Goal: Task Accomplishment & Management: Manage account settings

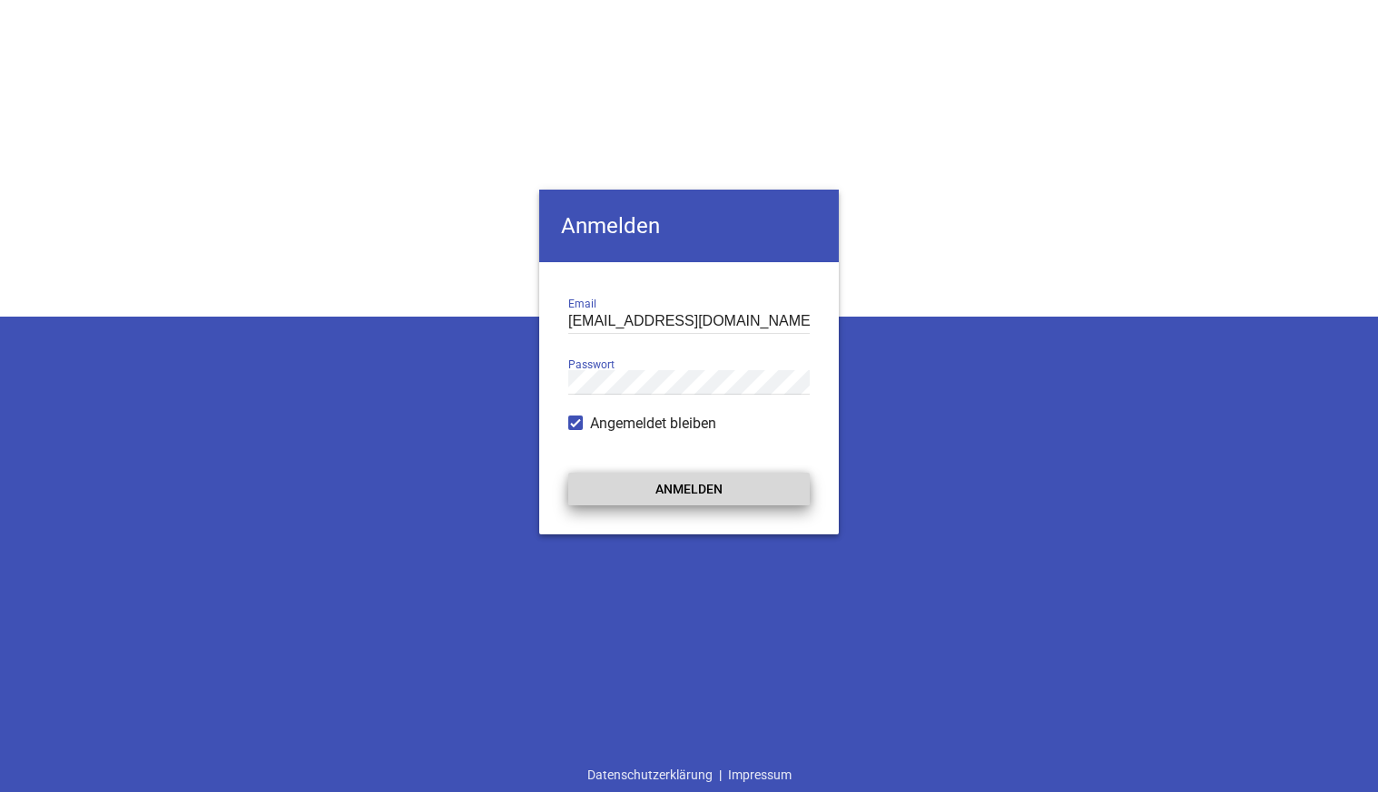
click at [668, 483] on button "Anmelden" at bounding box center [688, 489] width 241 height 33
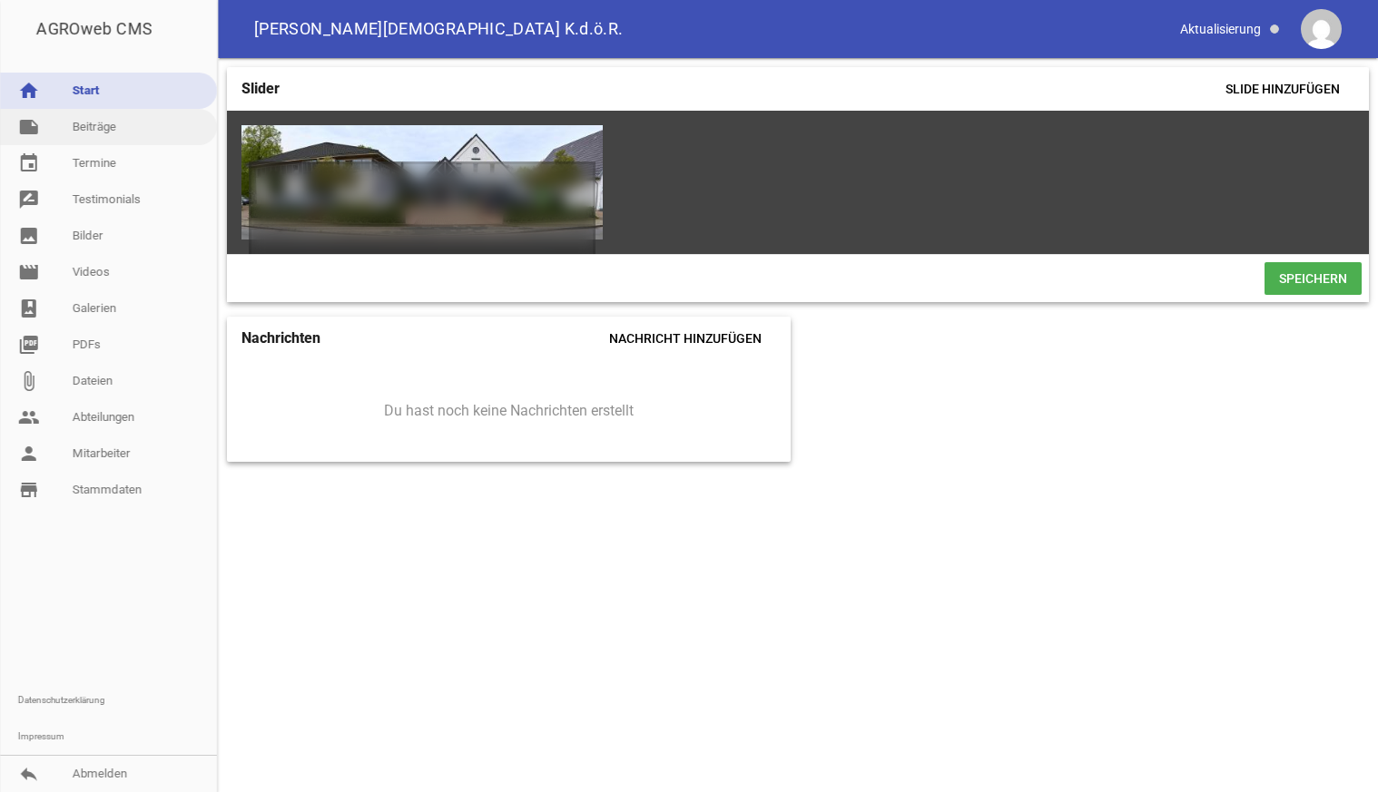
click at [91, 126] on link "note Beiträge" at bounding box center [108, 127] width 217 height 36
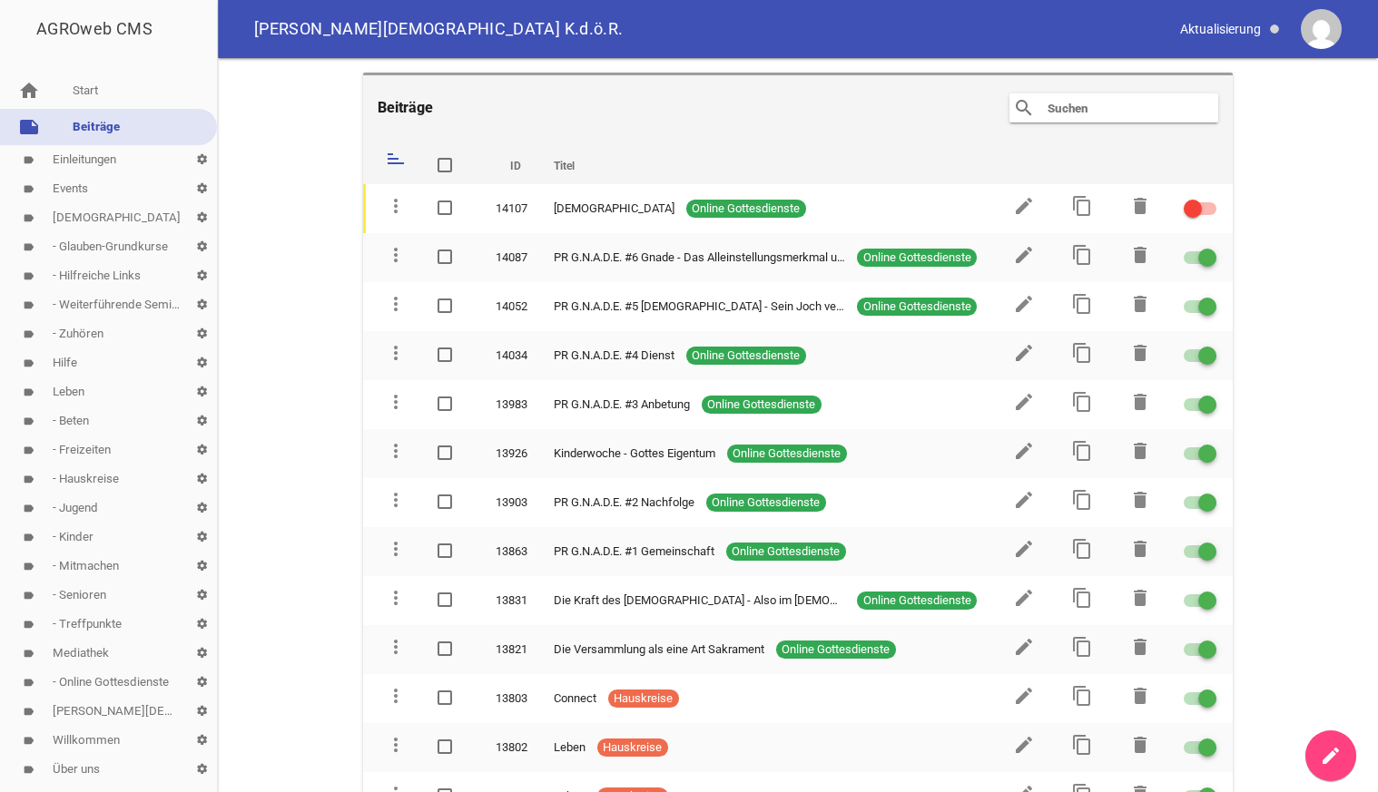
click at [76, 187] on link "label Events settings" at bounding box center [108, 188] width 217 height 29
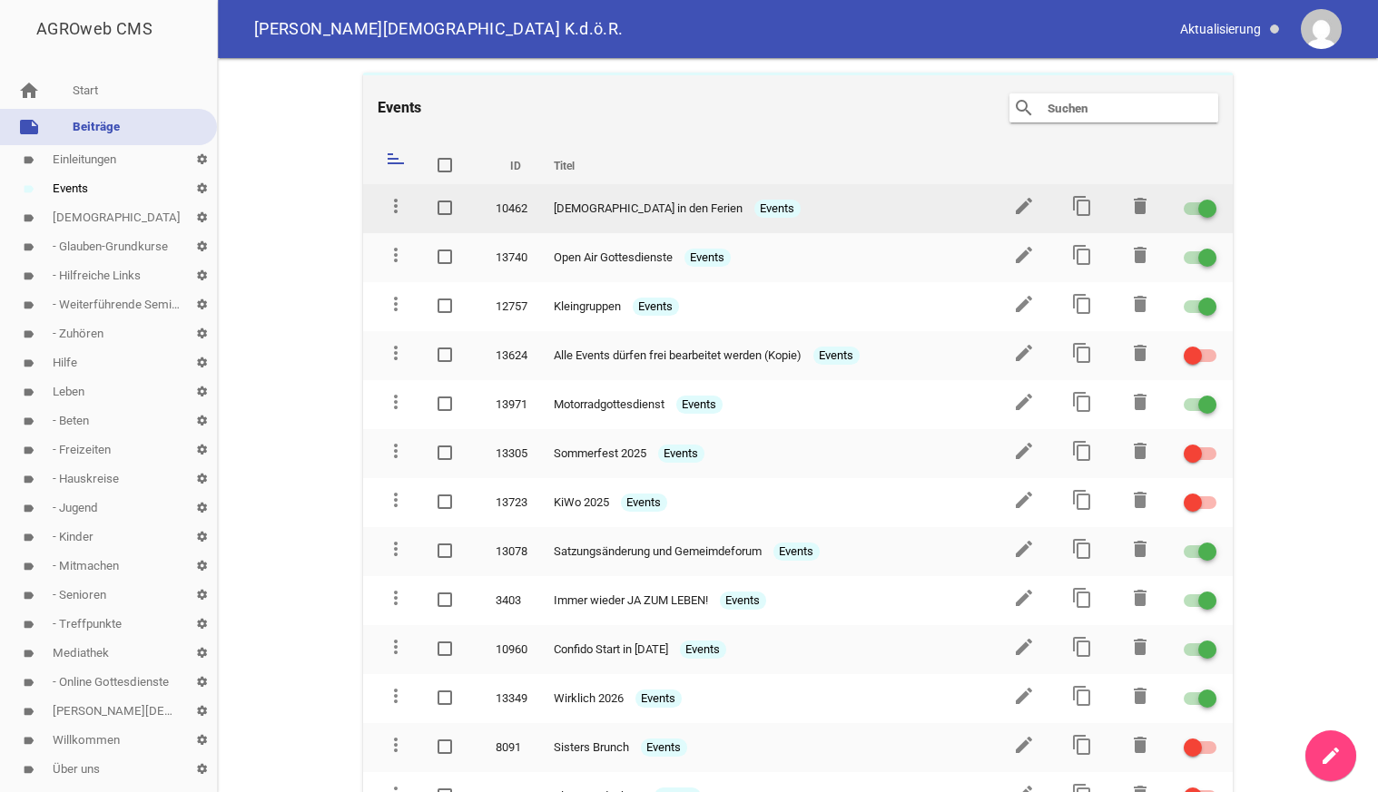
click at [1193, 206] on div at bounding box center [1199, 208] width 33 height 13
click at [1211, 198] on input "checkbox" at bounding box center [1211, 198] width 0 height 0
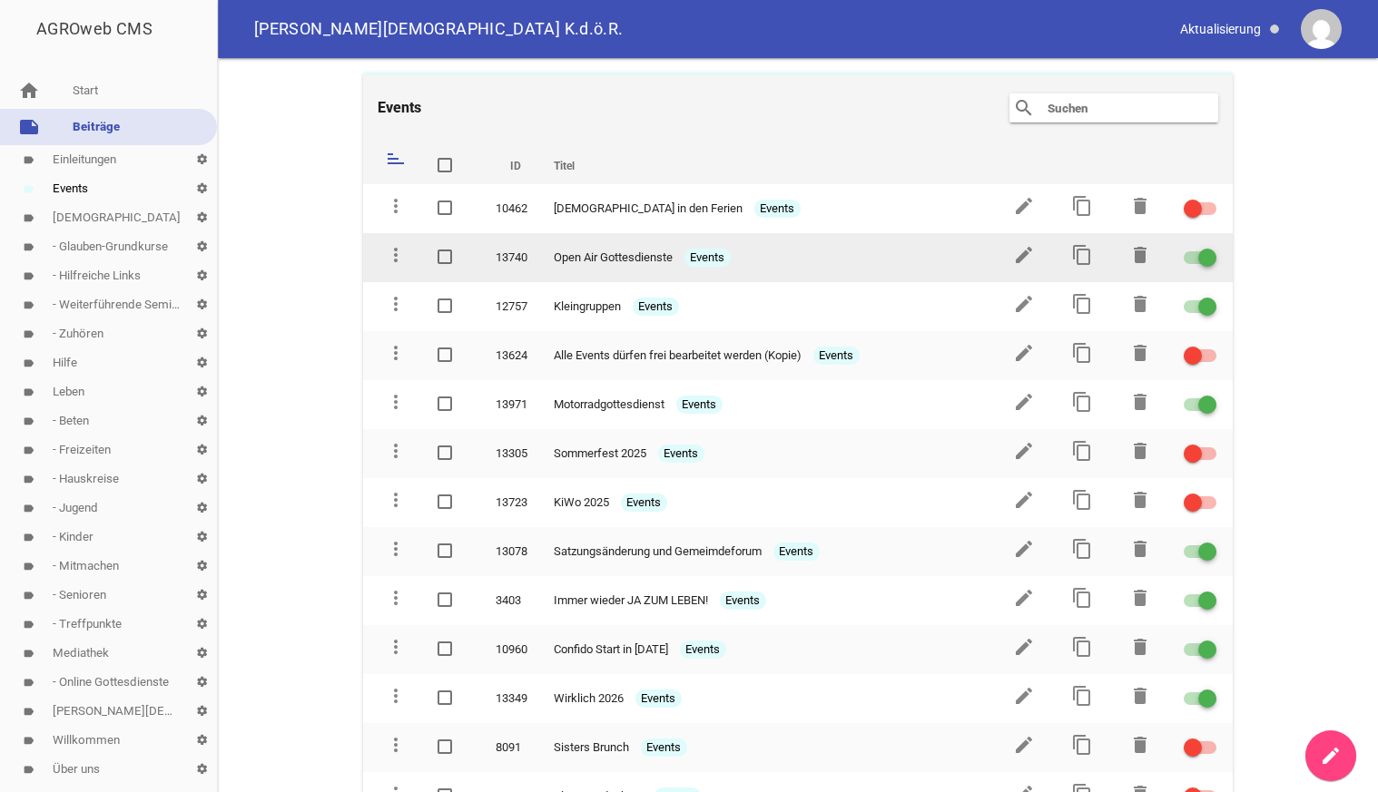
click at [1191, 260] on div at bounding box center [1199, 257] width 33 height 13
click at [1211, 247] on input "checkbox" at bounding box center [1211, 247] width 0 height 0
click at [1143, 256] on icon "delete" at bounding box center [1140, 255] width 22 height 22
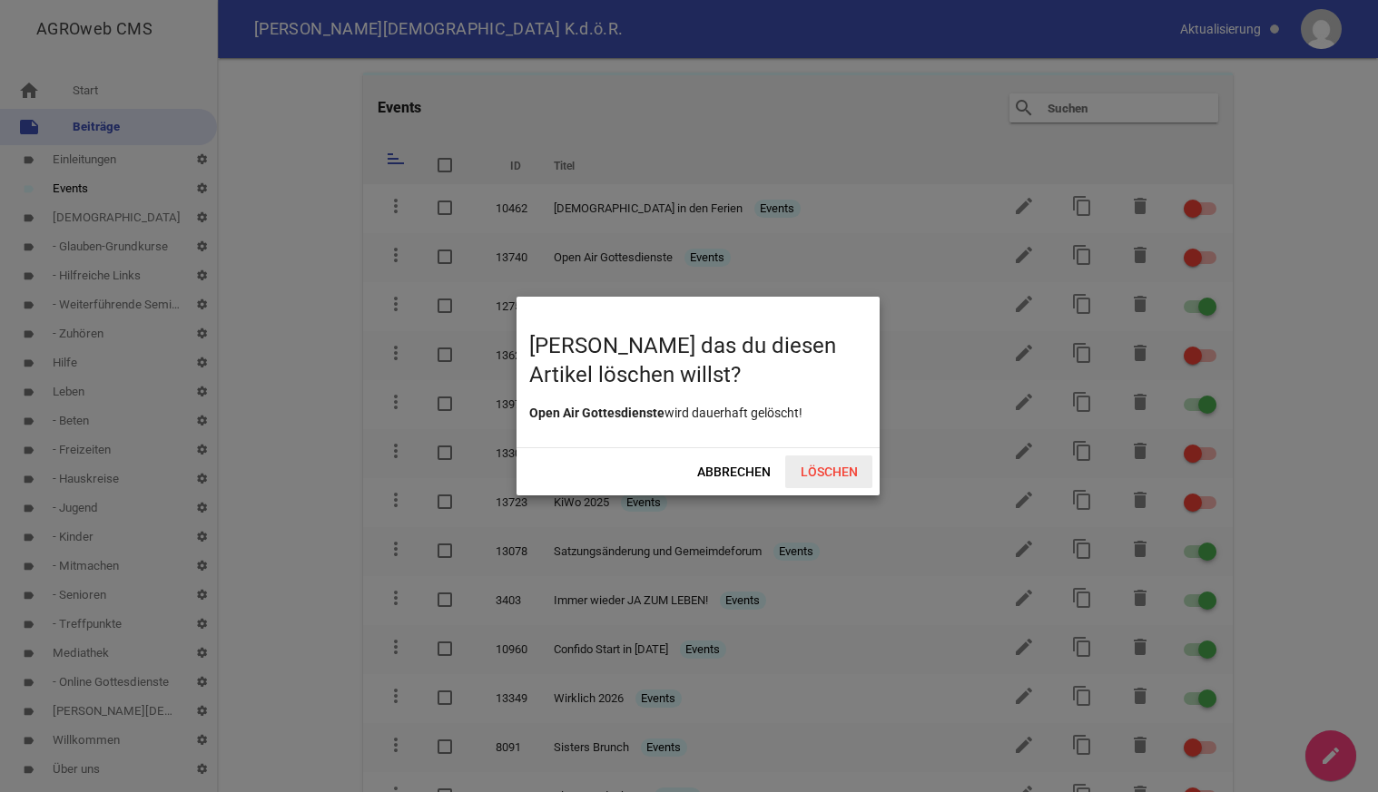
click at [824, 465] on span "Löschen" at bounding box center [828, 472] width 87 height 33
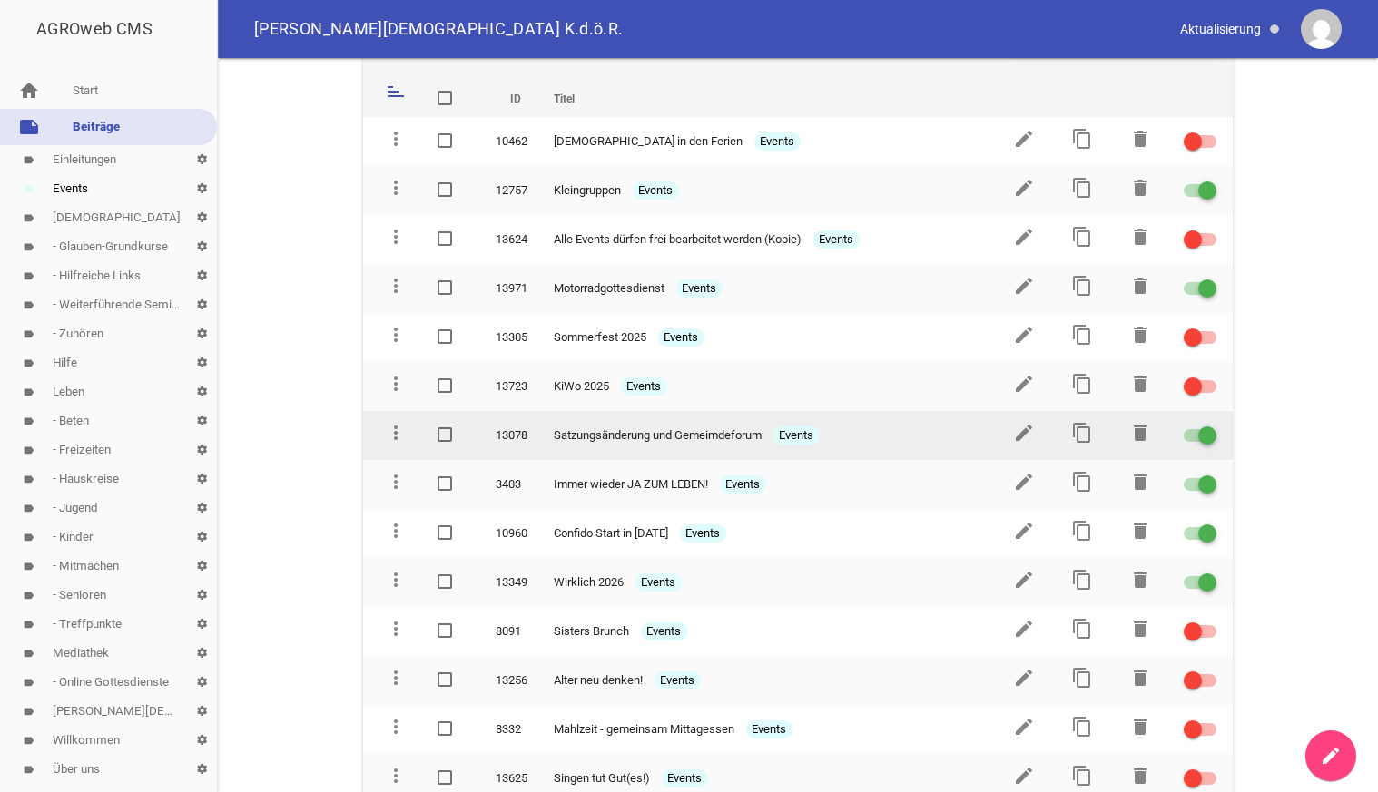
scroll to position [93, 0]
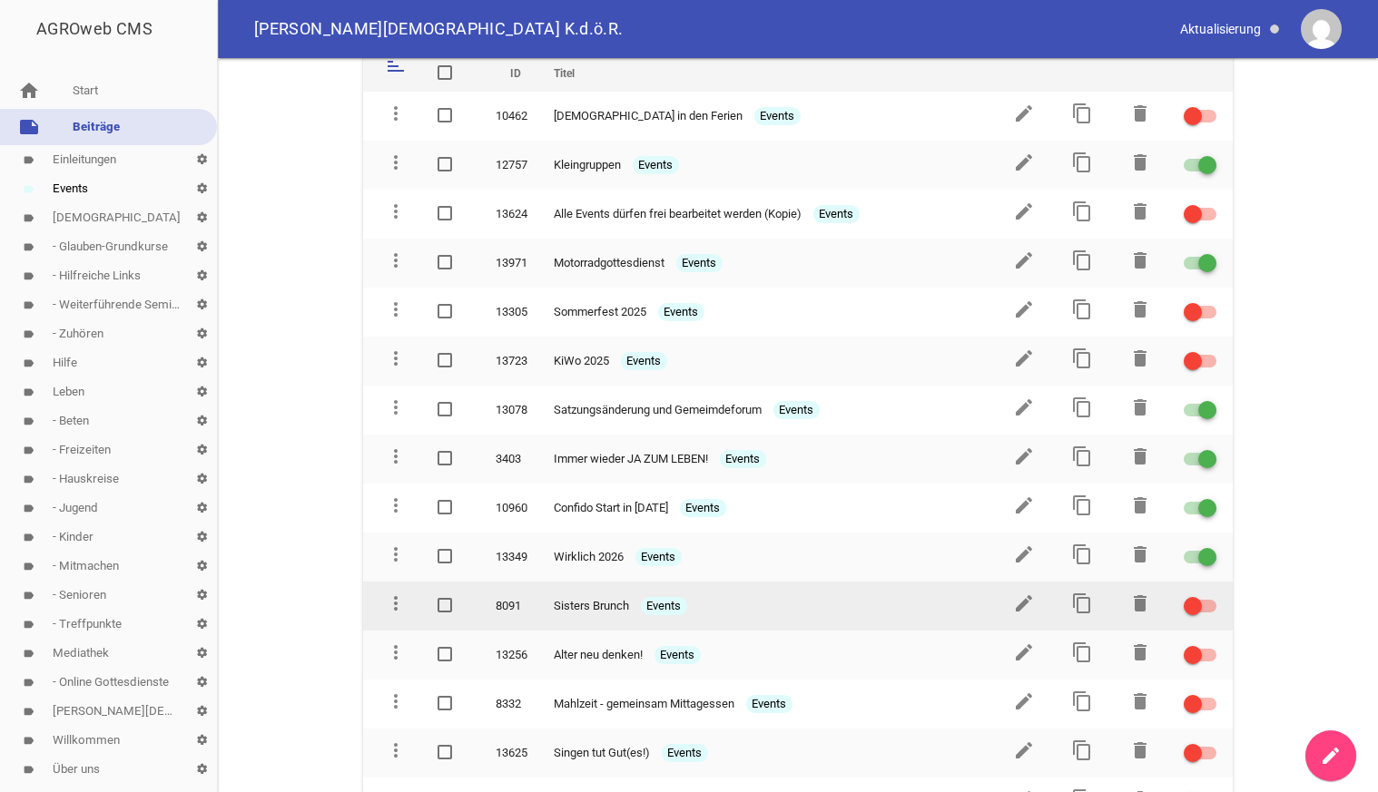
click at [1206, 604] on div at bounding box center [1199, 606] width 33 height 13
click at [1211, 595] on input "checkbox" at bounding box center [1211, 595] width 0 height 0
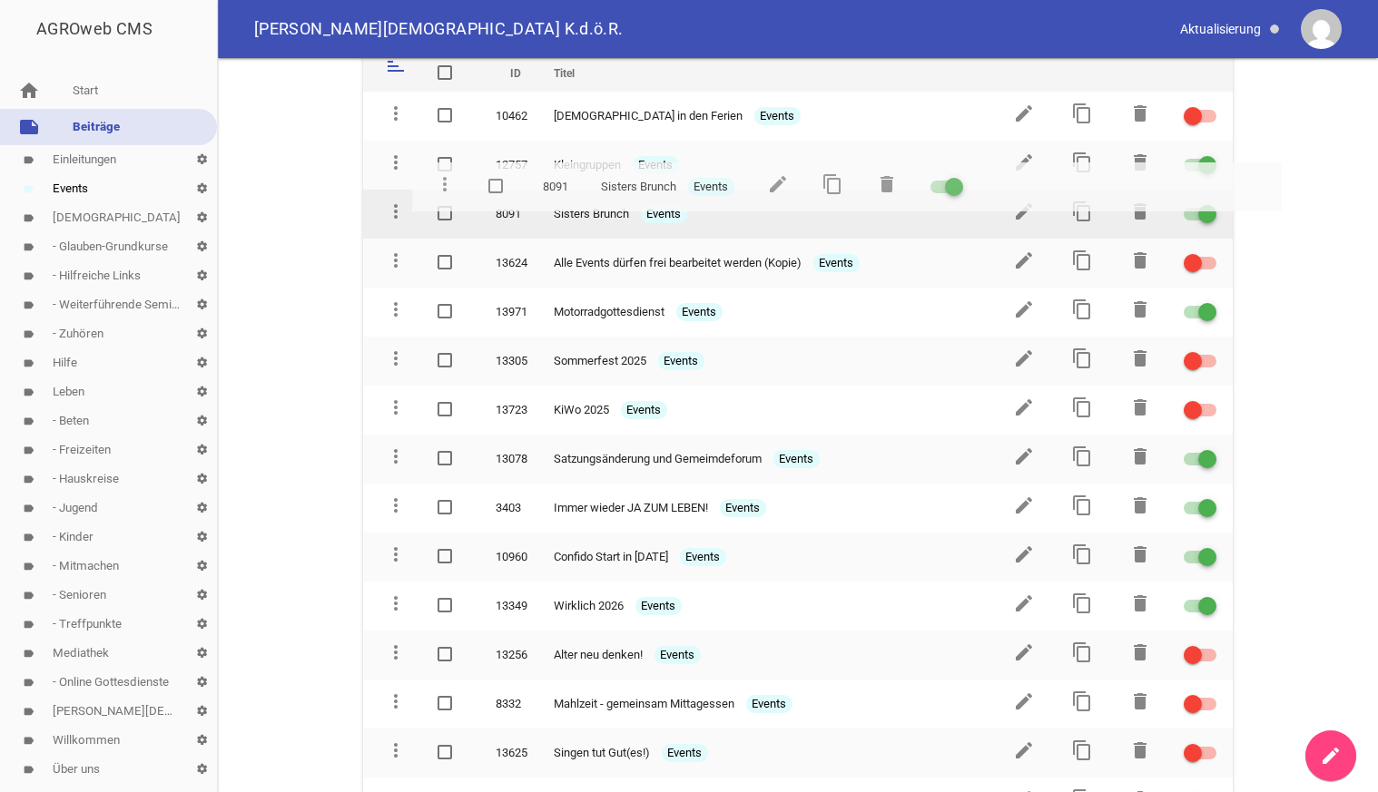
drag, startPoint x: 393, startPoint y: 605, endPoint x: 442, endPoint y: 191, distance: 417.6
click at [442, 191] on tr "more_vert 8091 Sisters Brunch Events edit content_copy delete" at bounding box center [798, 214] width 870 height 49
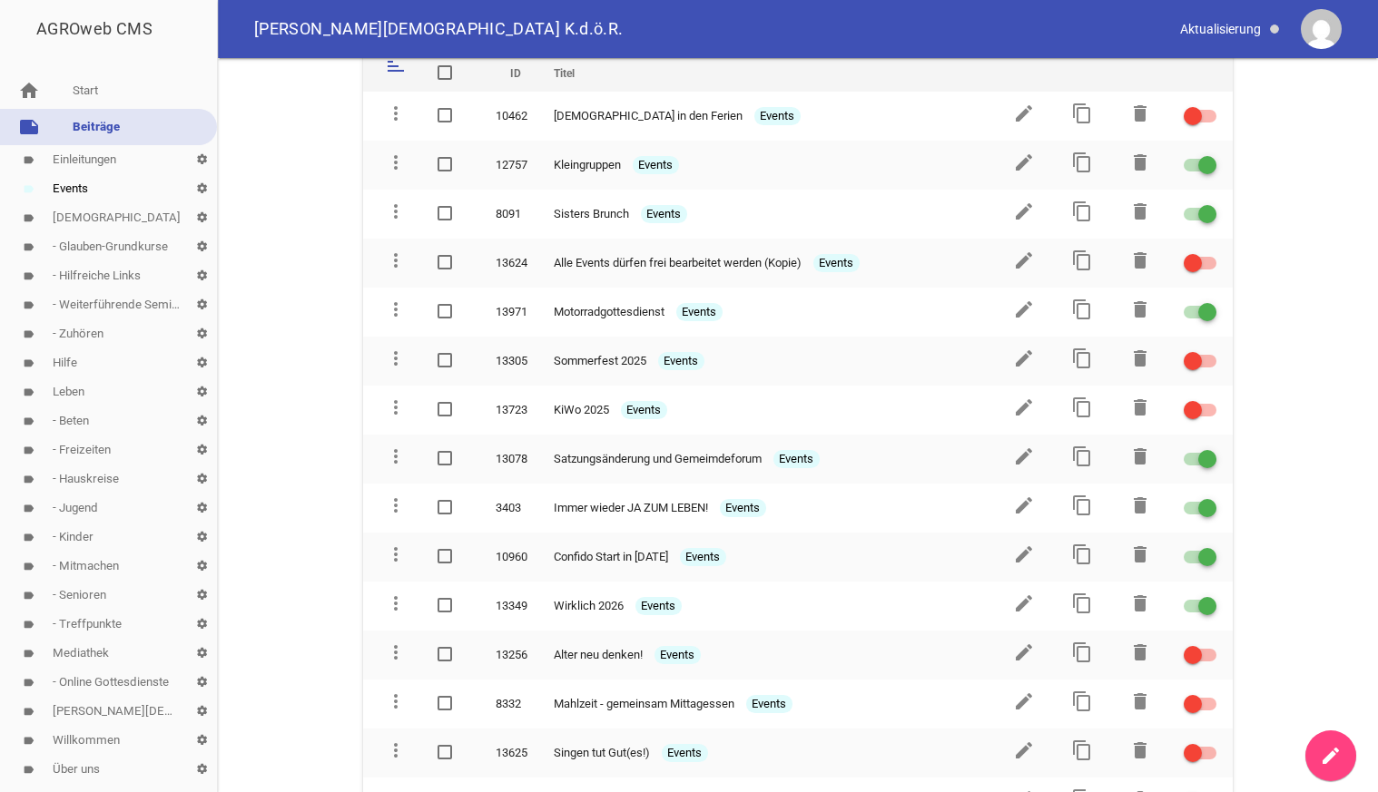
click at [323, 235] on main "Events search clear sort ID Titel delete more_vert 10462 Gottesdienste in den F…" at bounding box center [798, 425] width 1160 height 734
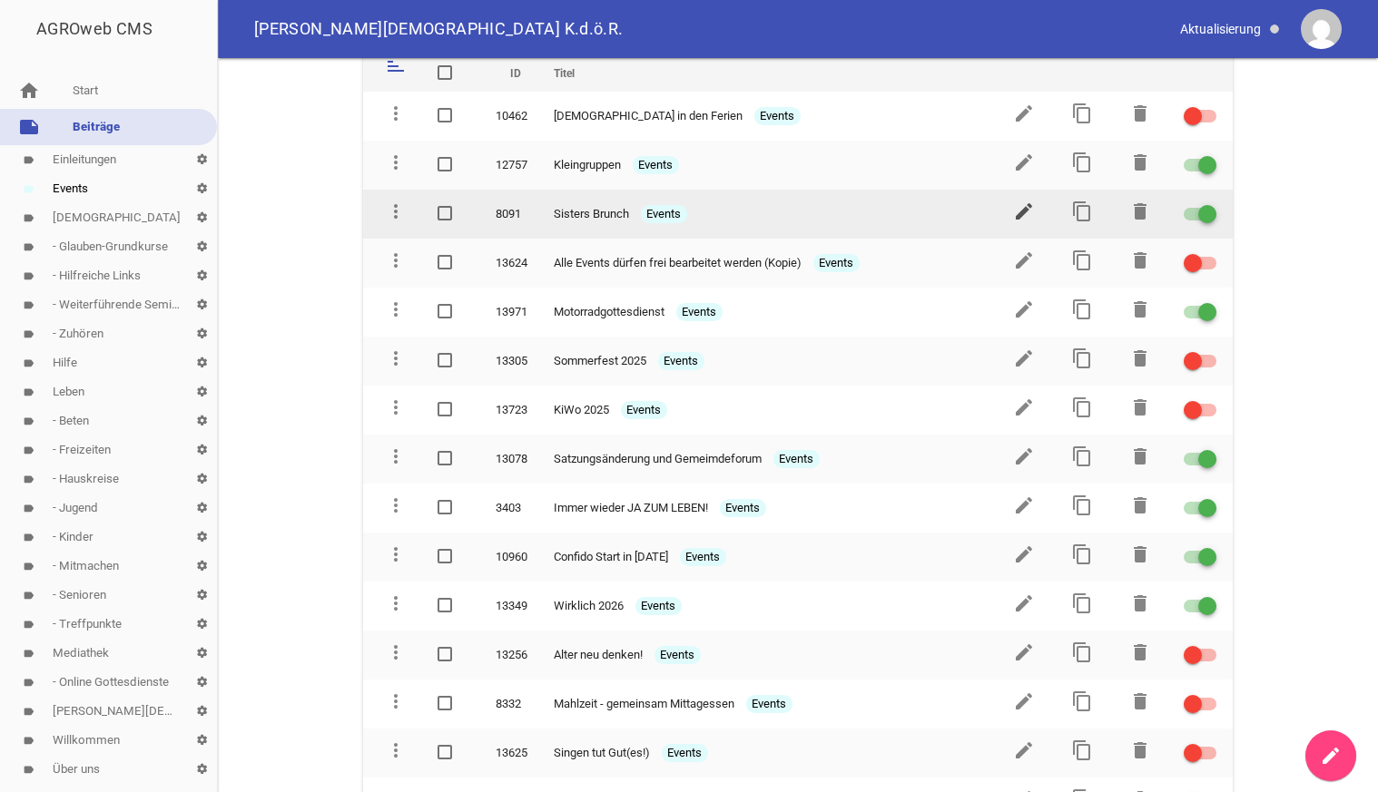
click at [1027, 211] on icon "edit" at bounding box center [1024, 212] width 22 height 22
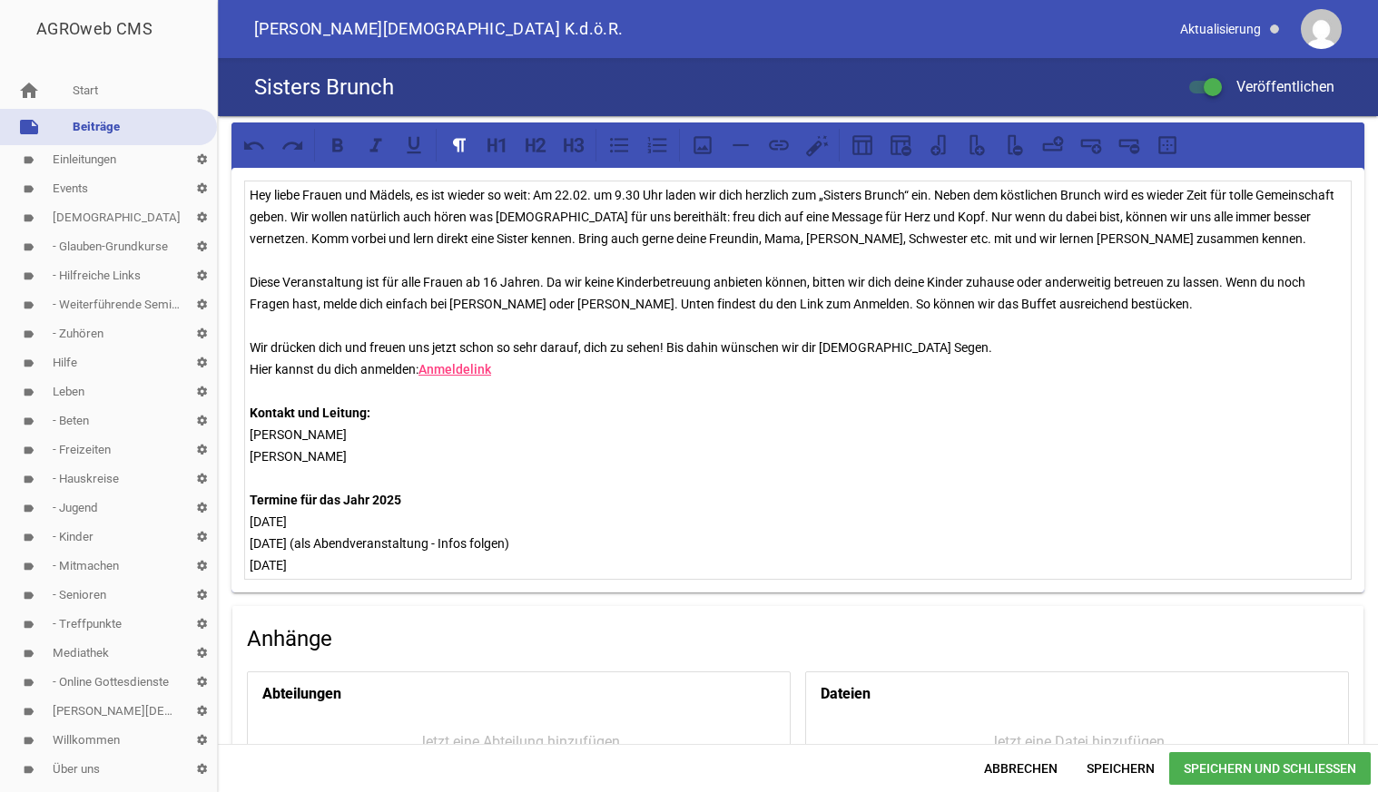
click at [497, 480] on p at bounding box center [798, 478] width 1096 height 22
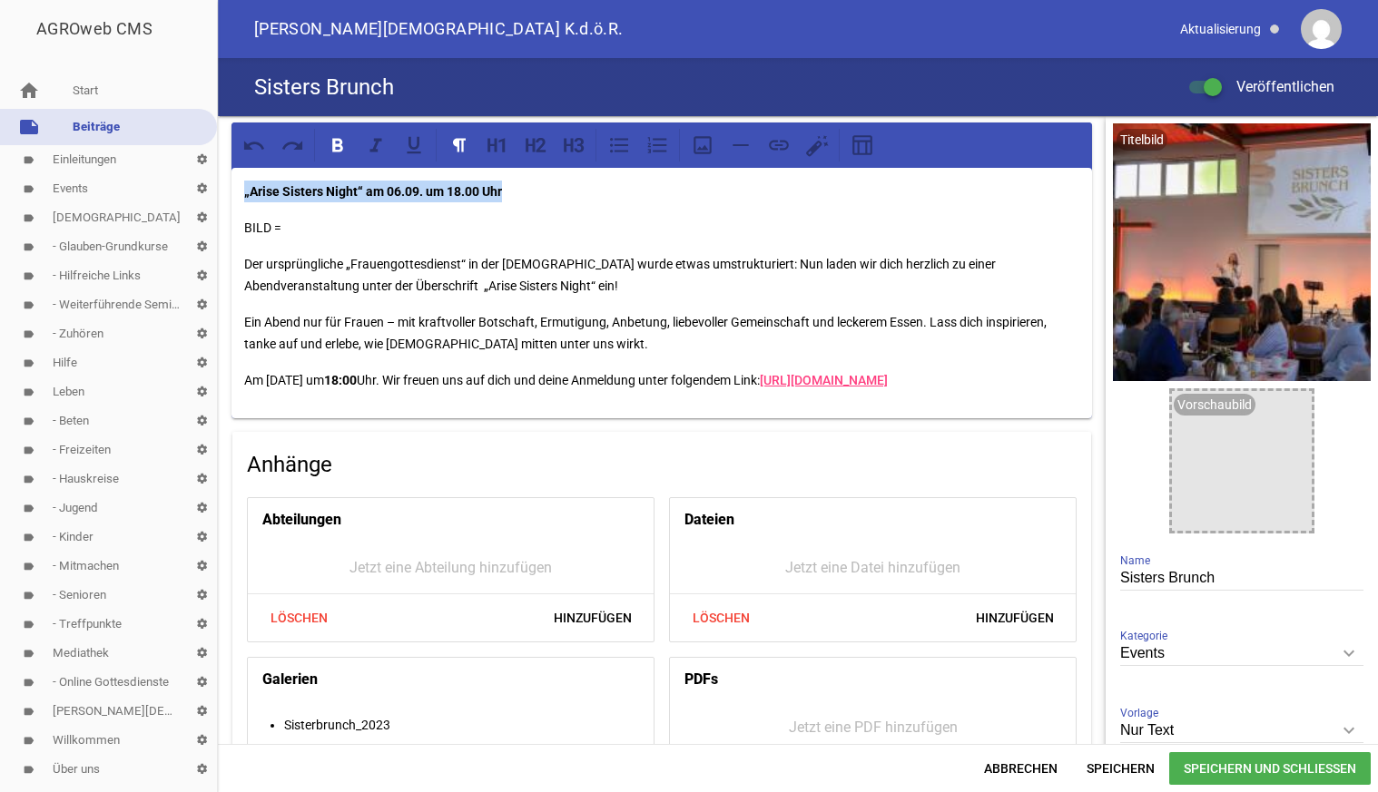
drag, startPoint x: 502, startPoint y: 188, endPoint x: 238, endPoint y: 196, distance: 264.2
click at [238, 196] on div "„Arise Sisters Night“ am 06.09. um 18.00 Uhr BILD = Der ursprüngliche „Frauengo…" at bounding box center [661, 293] width 860 height 250
drag, startPoint x: 1232, startPoint y: 574, endPoint x: 1102, endPoint y: 584, distance: 131.1
click at [1120, 584] on input "Sisters Brunch" at bounding box center [1241, 578] width 243 height 25
paste input "„Arise Sisters Night“ am 06.09. um 18.00 Uhr"
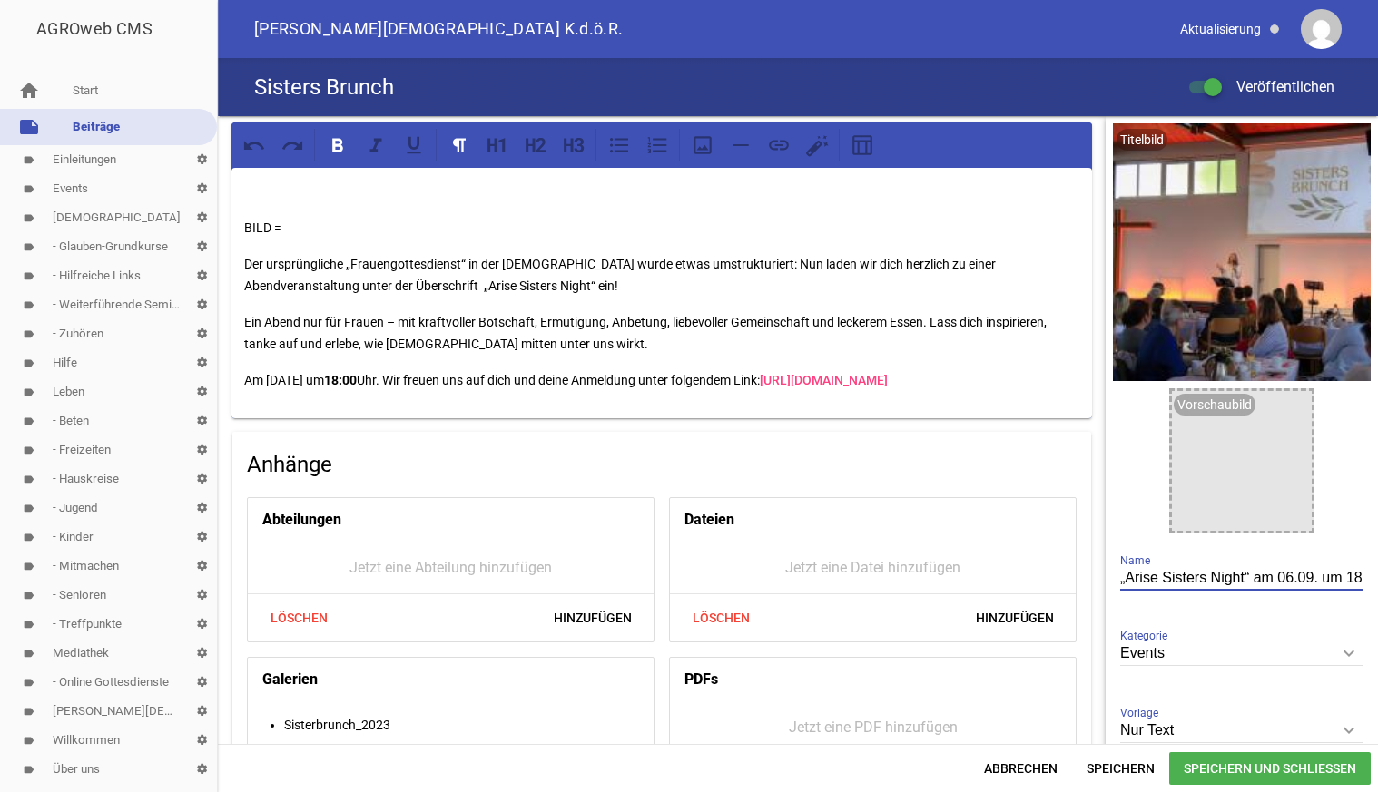
scroll to position [0, 46]
click at [1216, 584] on input "„Arise Sisters Night“ am 06.09. um 18.00 Uhr" at bounding box center [1241, 578] width 243 height 25
type input "„Arise Sisters Night“ am 06.09."
drag, startPoint x: 296, startPoint y: 229, endPoint x: 226, endPoint y: 189, distance: 80.5
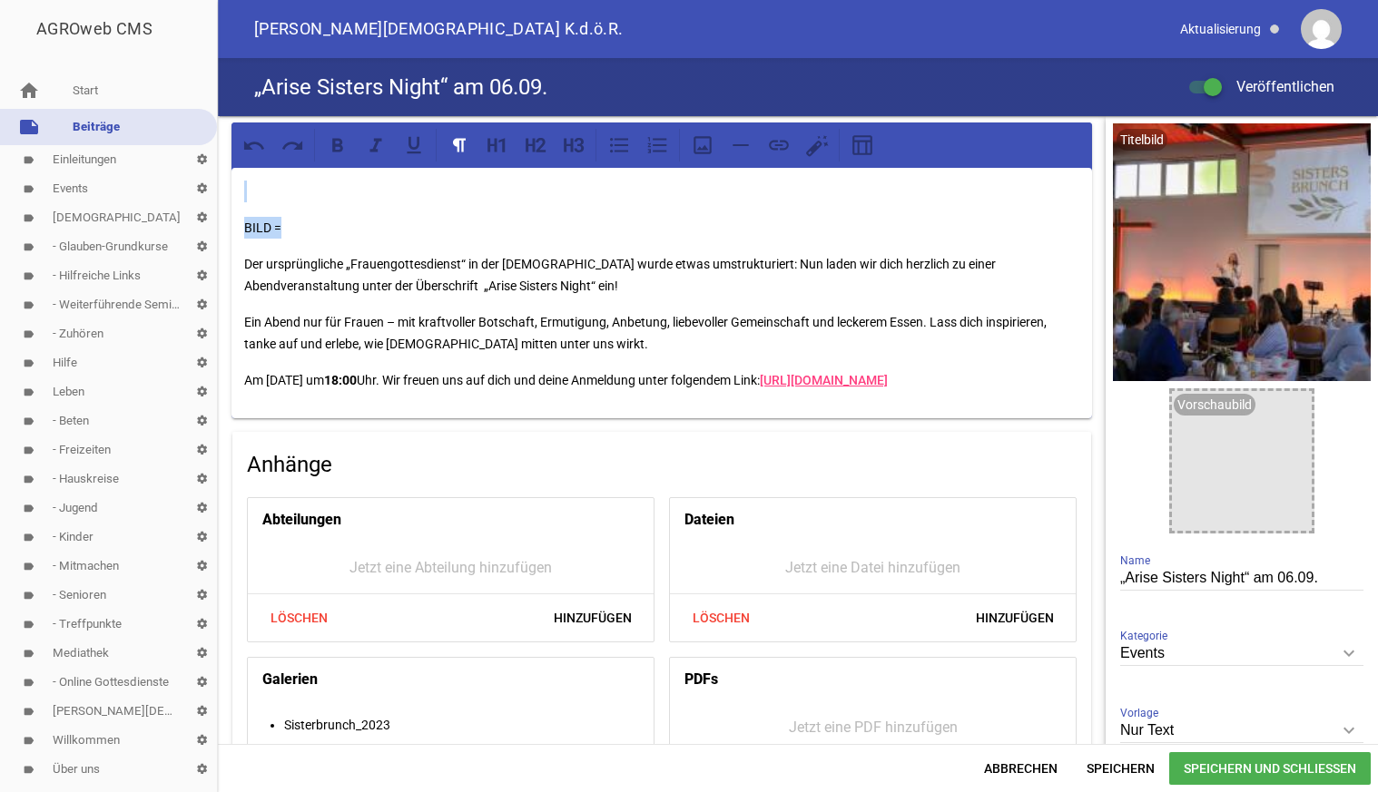
click at [226, 189] on div "BILD = Der ursprüngliche „Frauengottesdienst“ in der [DEMOGRAPHIC_DATA] wurde e…" at bounding box center [662, 550] width 888 height 868
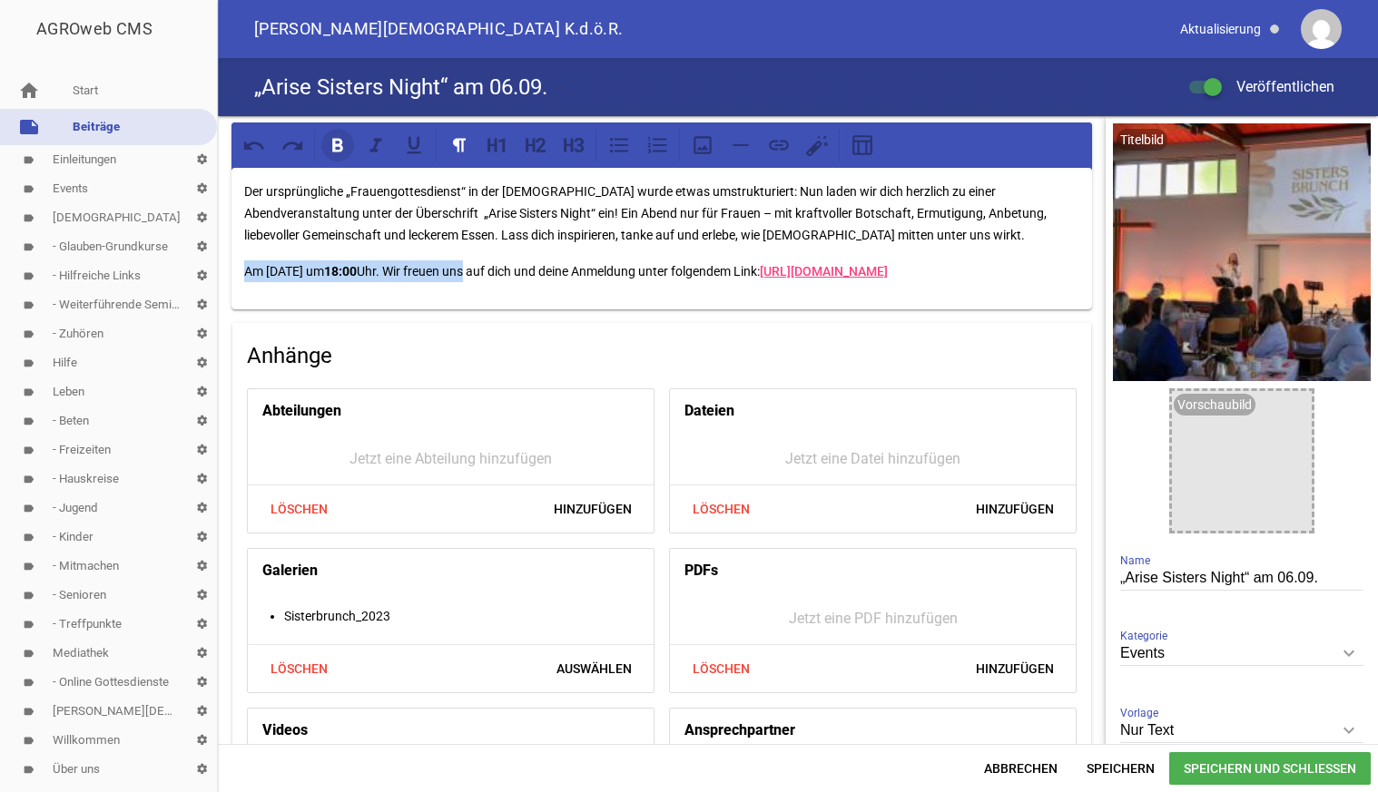
click at [341, 147] on icon at bounding box center [337, 145] width 11 height 14
click at [472, 253] on div "Der ursprüngliche „Frauengottesdienst“ in der [DEMOGRAPHIC_DATA] wurde etwas um…" at bounding box center [661, 239] width 860 height 142
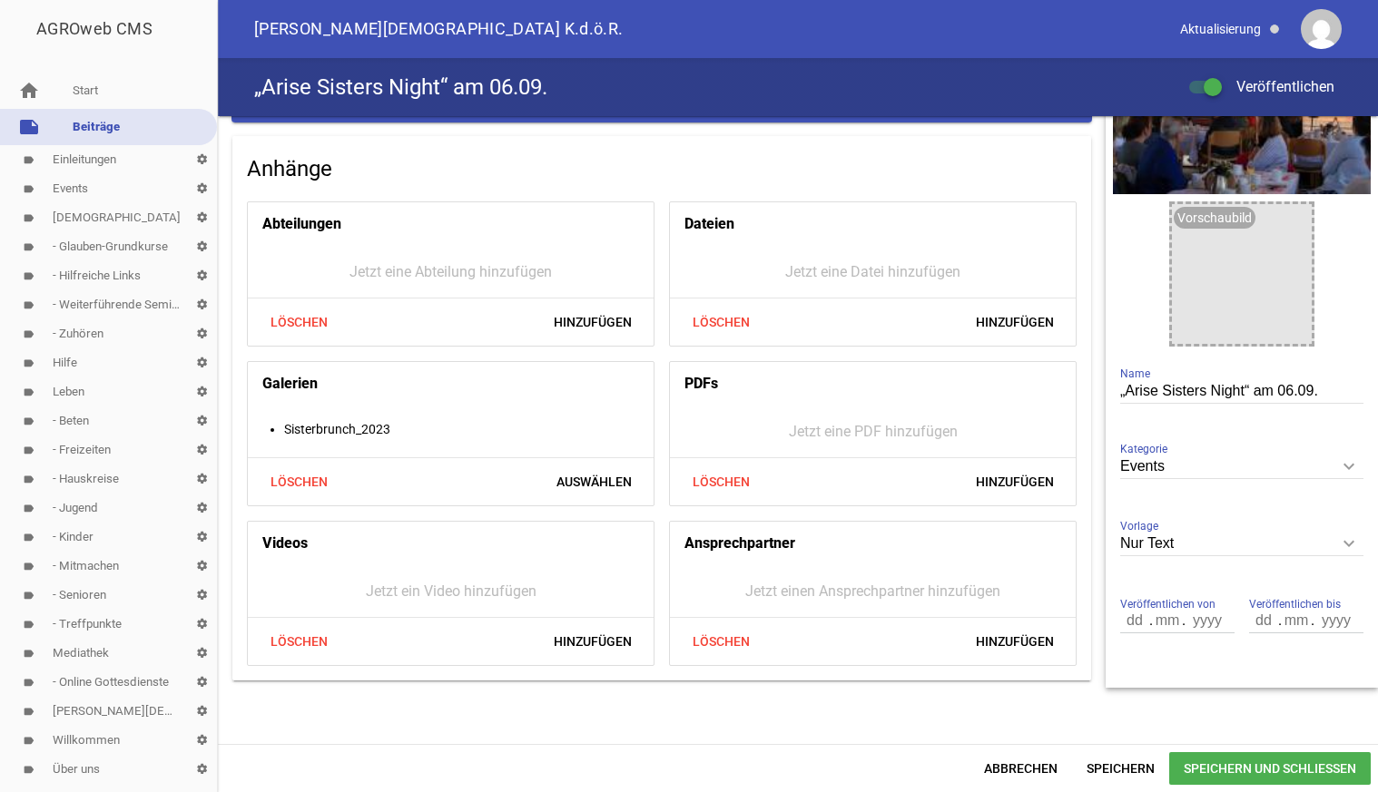
scroll to position [188, 0]
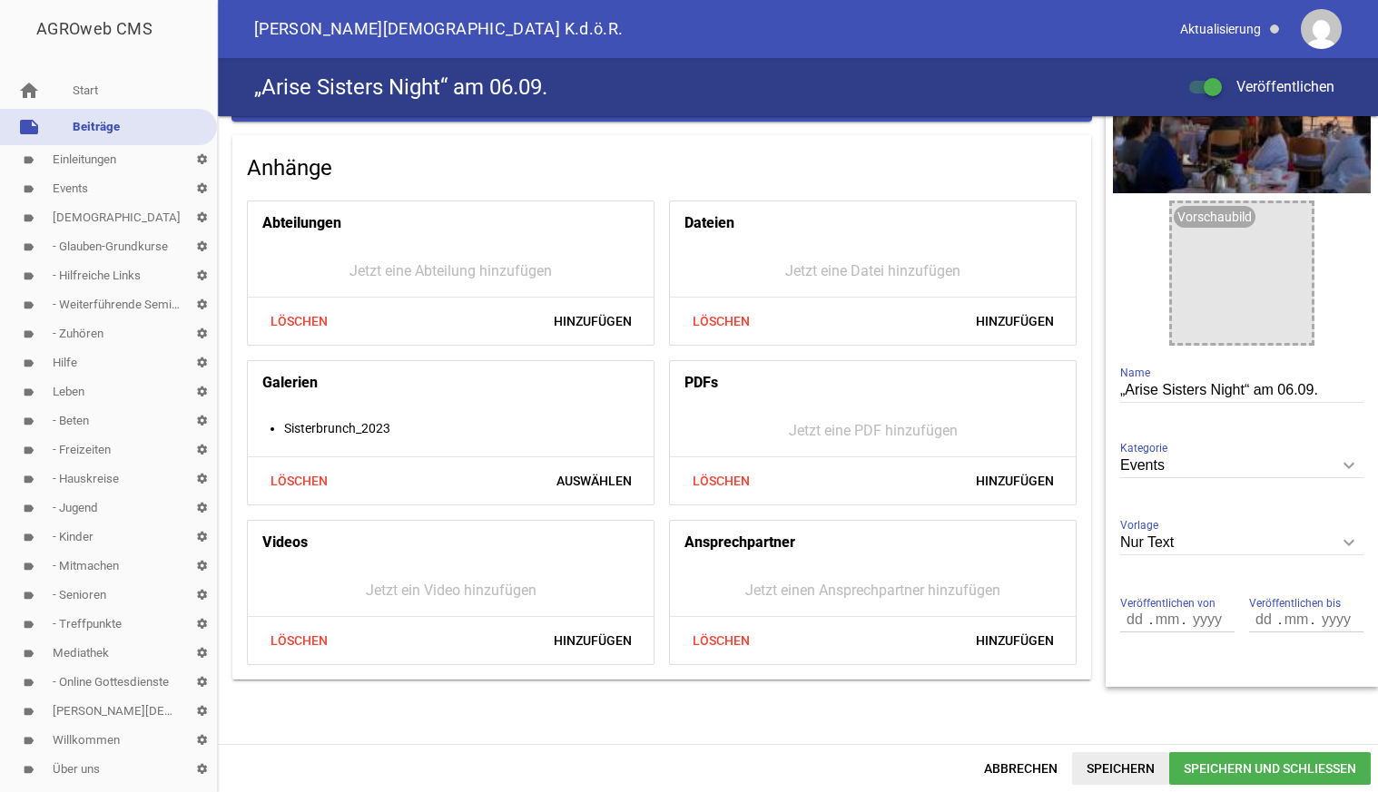
click at [1115, 766] on span "Speichern" at bounding box center [1120, 768] width 97 height 33
click at [1199, 771] on span "Speichern und Schließen" at bounding box center [1269, 768] width 201 height 33
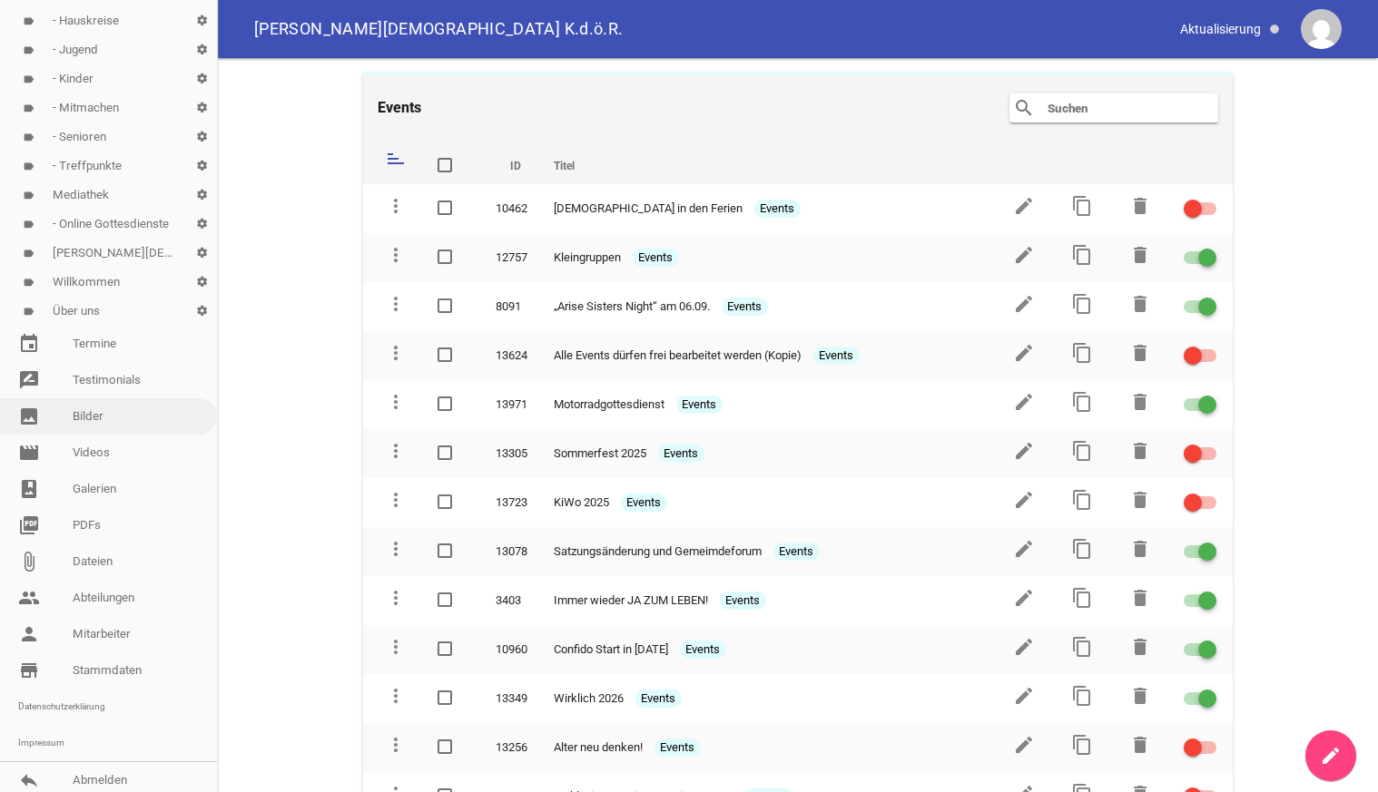
scroll to position [463, 0]
click at [74, 413] on link "image Bilder" at bounding box center [108, 412] width 217 height 36
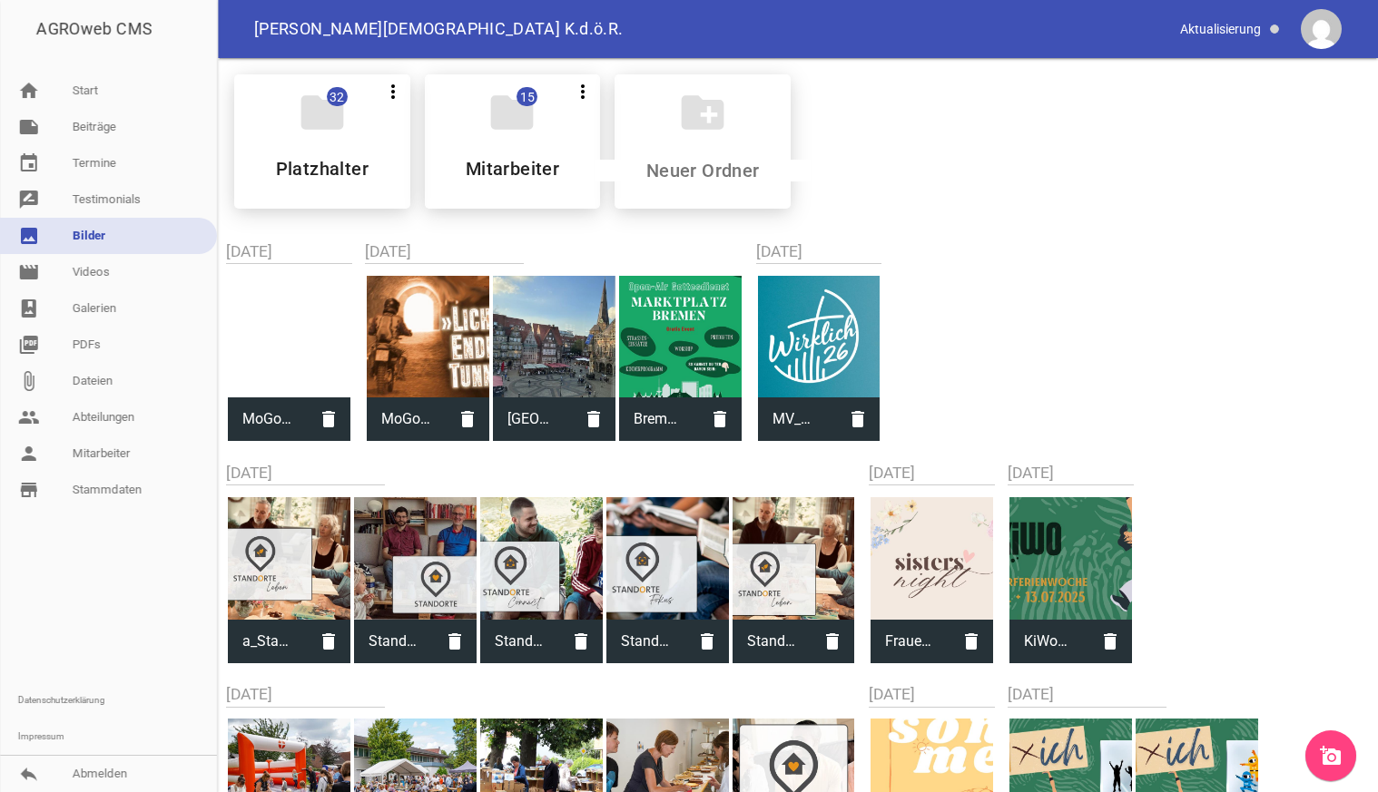
click at [1334, 760] on icon "add_a_photo" at bounding box center [1331, 756] width 22 height 22
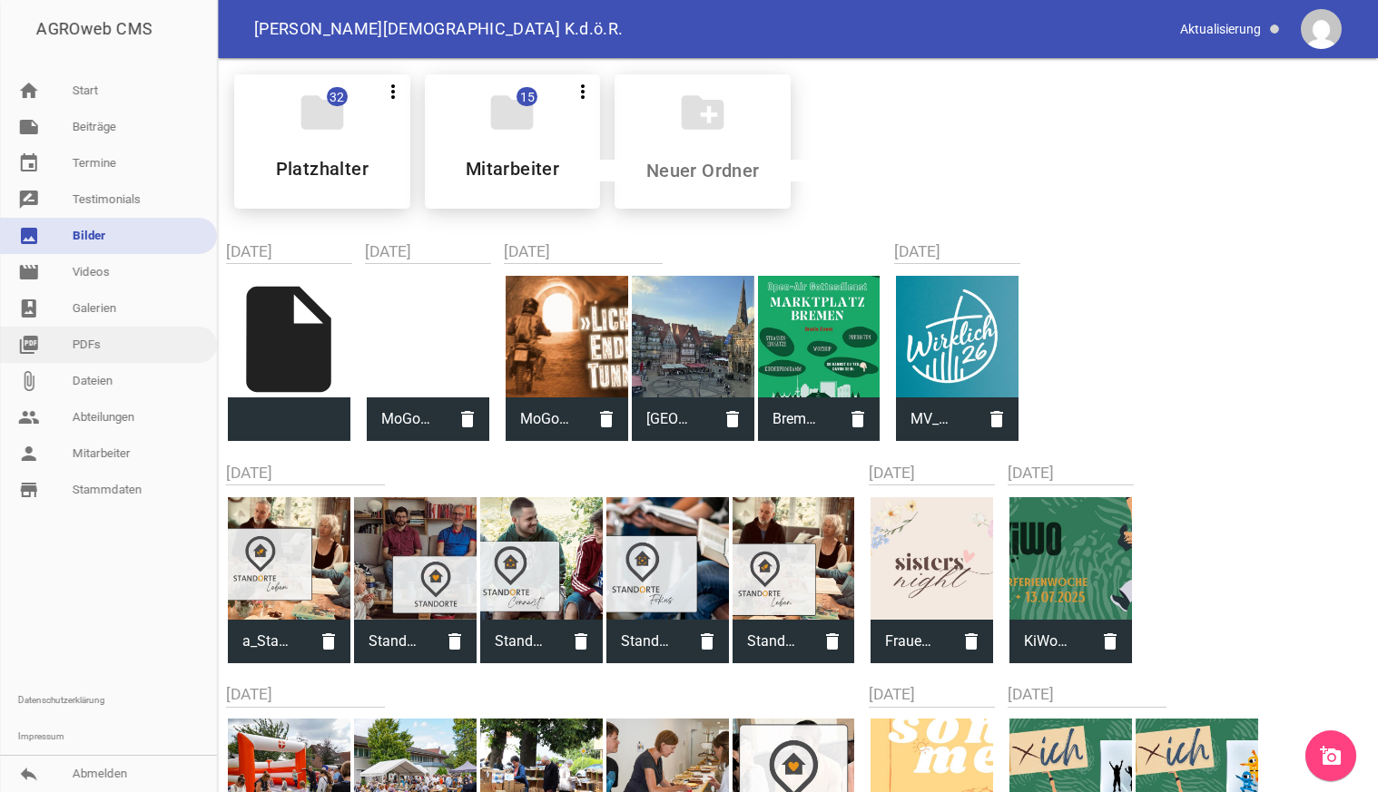
click at [62, 338] on link "picture_as_pdf PDFs" at bounding box center [108, 345] width 217 height 36
click at [84, 340] on link "picture_as_pdf PDFs" at bounding box center [108, 345] width 217 height 36
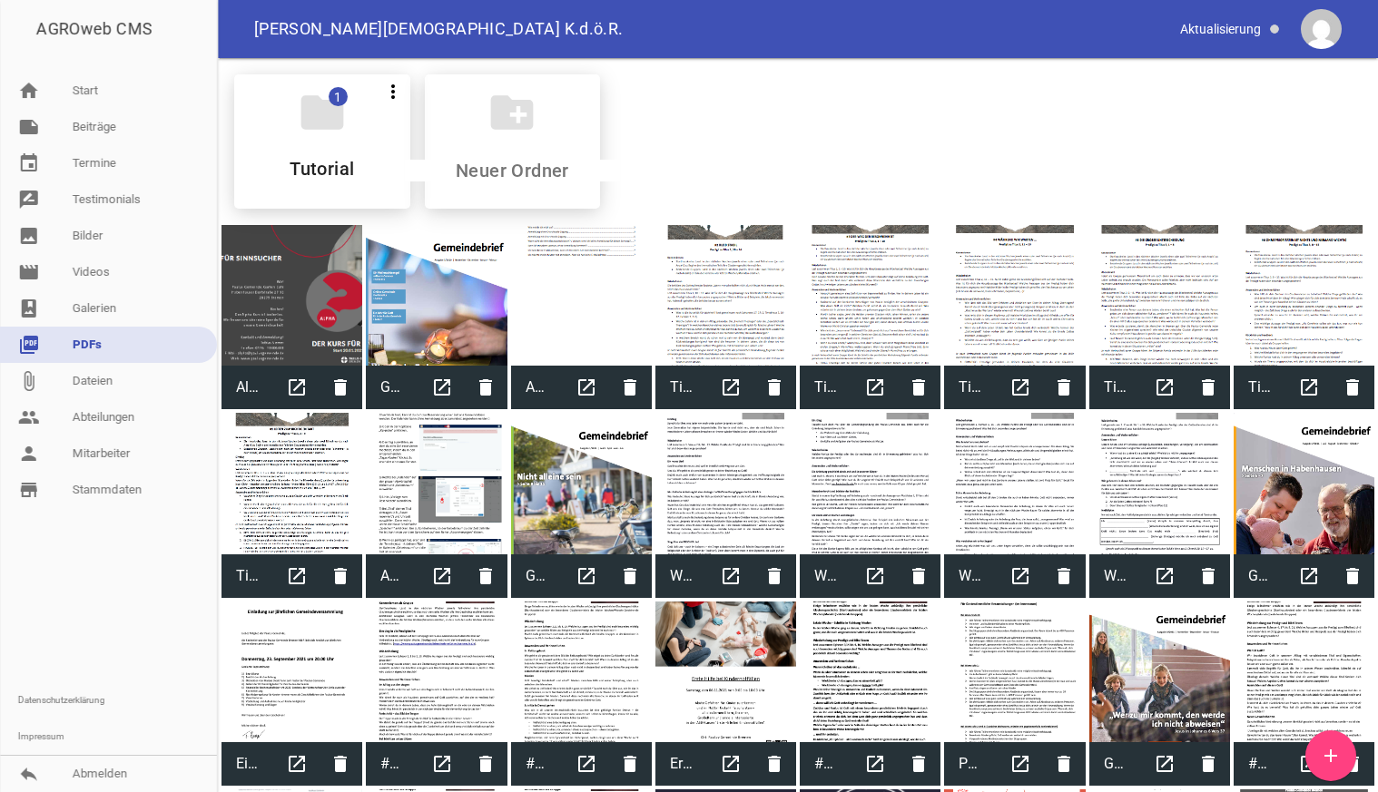
click at [1326, 754] on icon "add" at bounding box center [1331, 756] width 22 height 22
click at [1325, 754] on icon "add" at bounding box center [1331, 756] width 22 height 22
click at [84, 240] on link "image Bilder" at bounding box center [108, 236] width 217 height 36
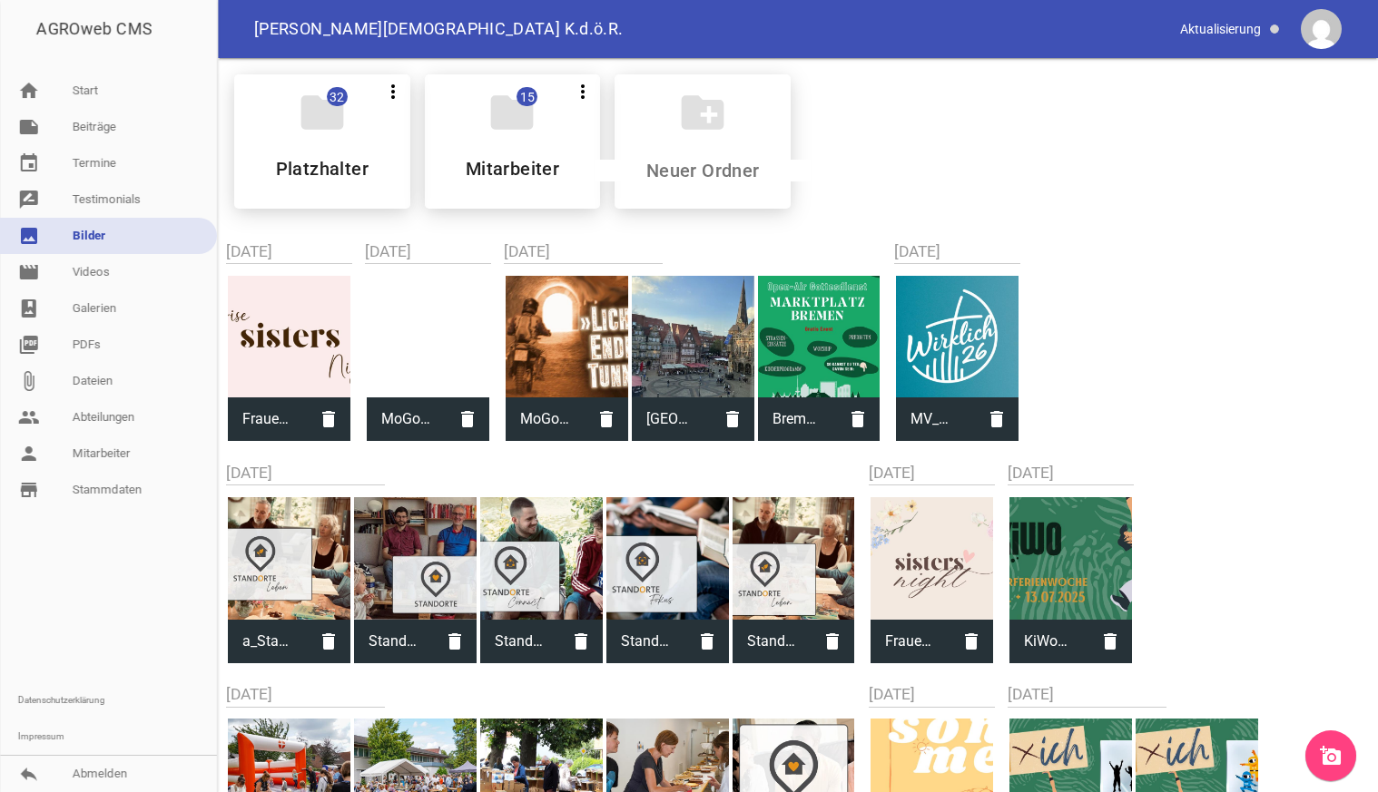
click at [1334, 755] on icon "add_a_photo" at bounding box center [1331, 756] width 22 height 22
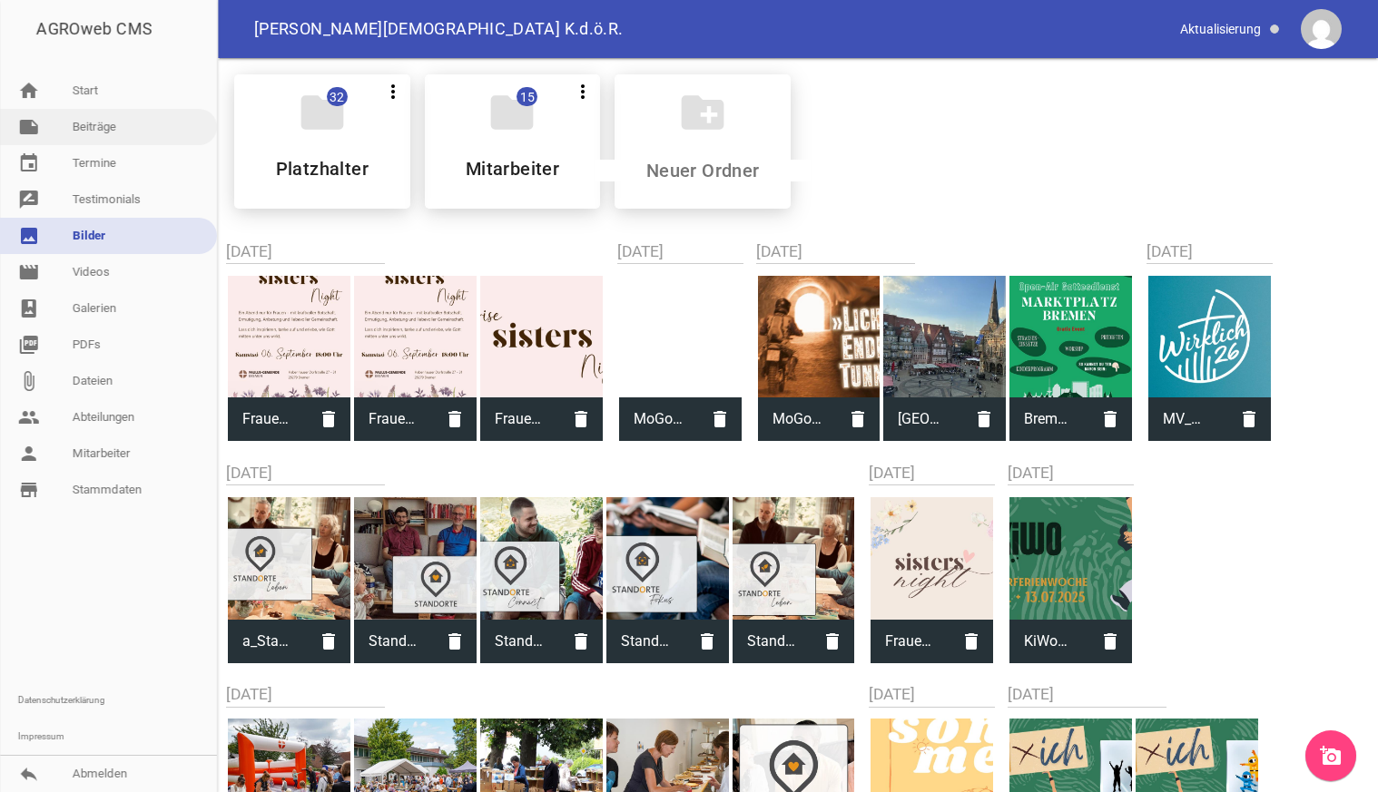
click at [103, 137] on link "note Beiträge" at bounding box center [108, 127] width 217 height 36
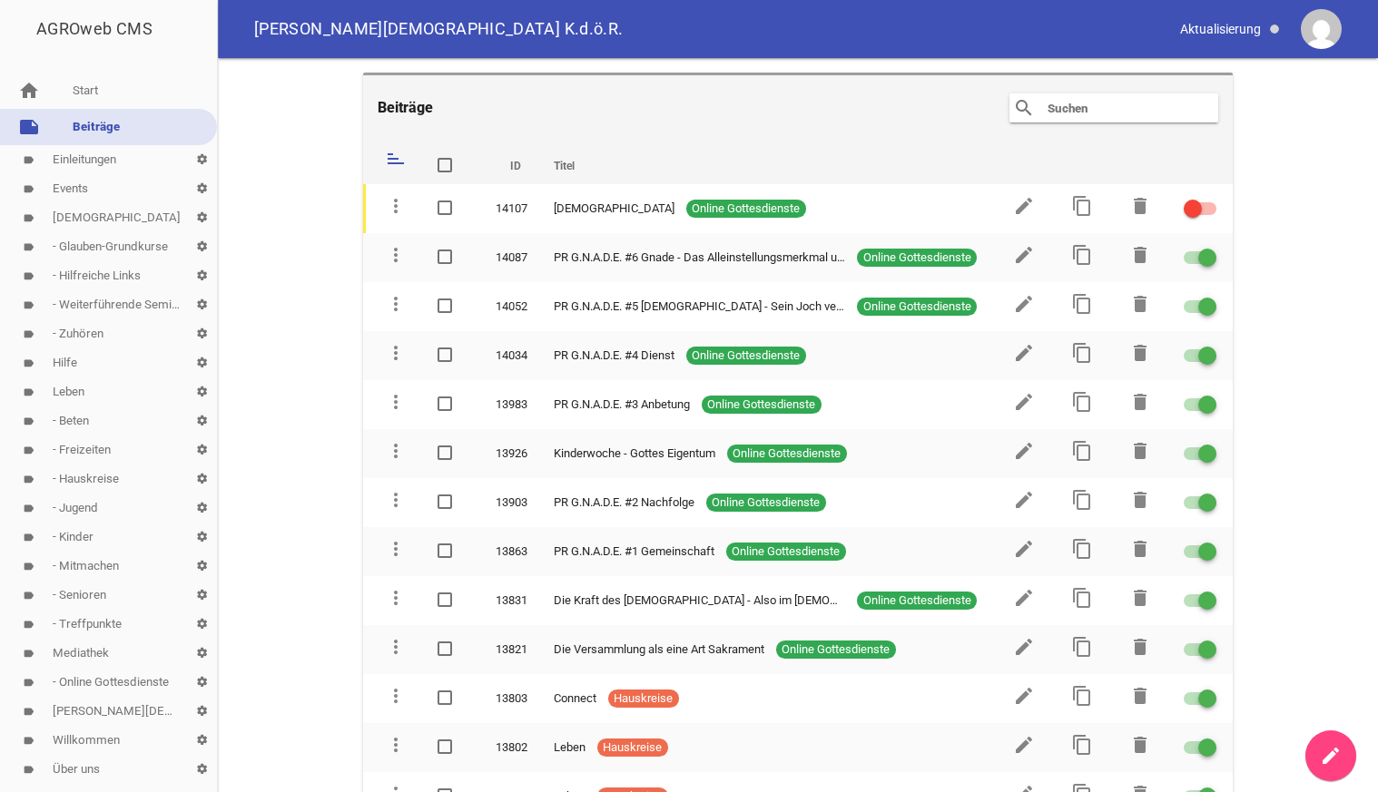
click at [70, 182] on link "label Events settings" at bounding box center [108, 188] width 217 height 29
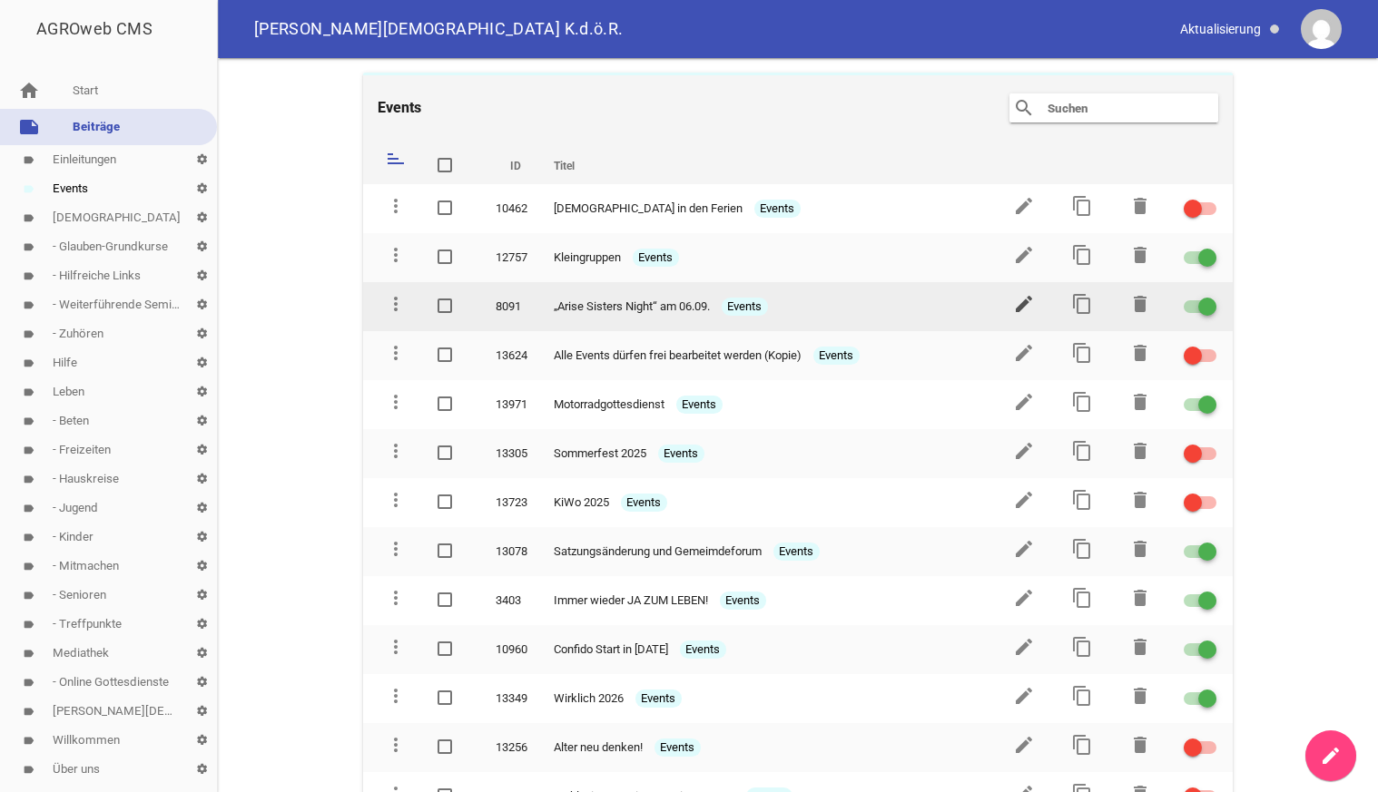
click at [1025, 302] on icon "edit" at bounding box center [1024, 304] width 22 height 22
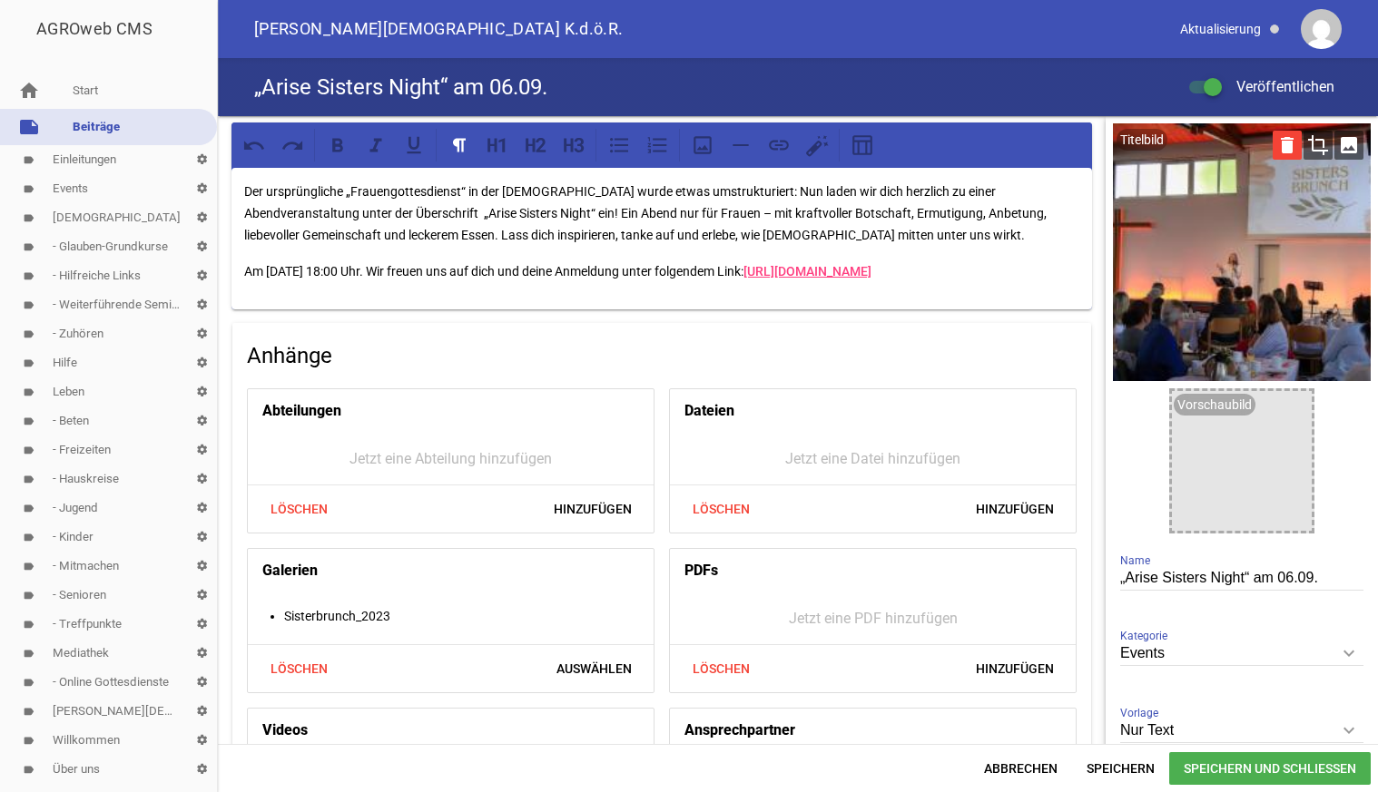
click at [1288, 147] on icon "delete" at bounding box center [1286, 145] width 29 height 29
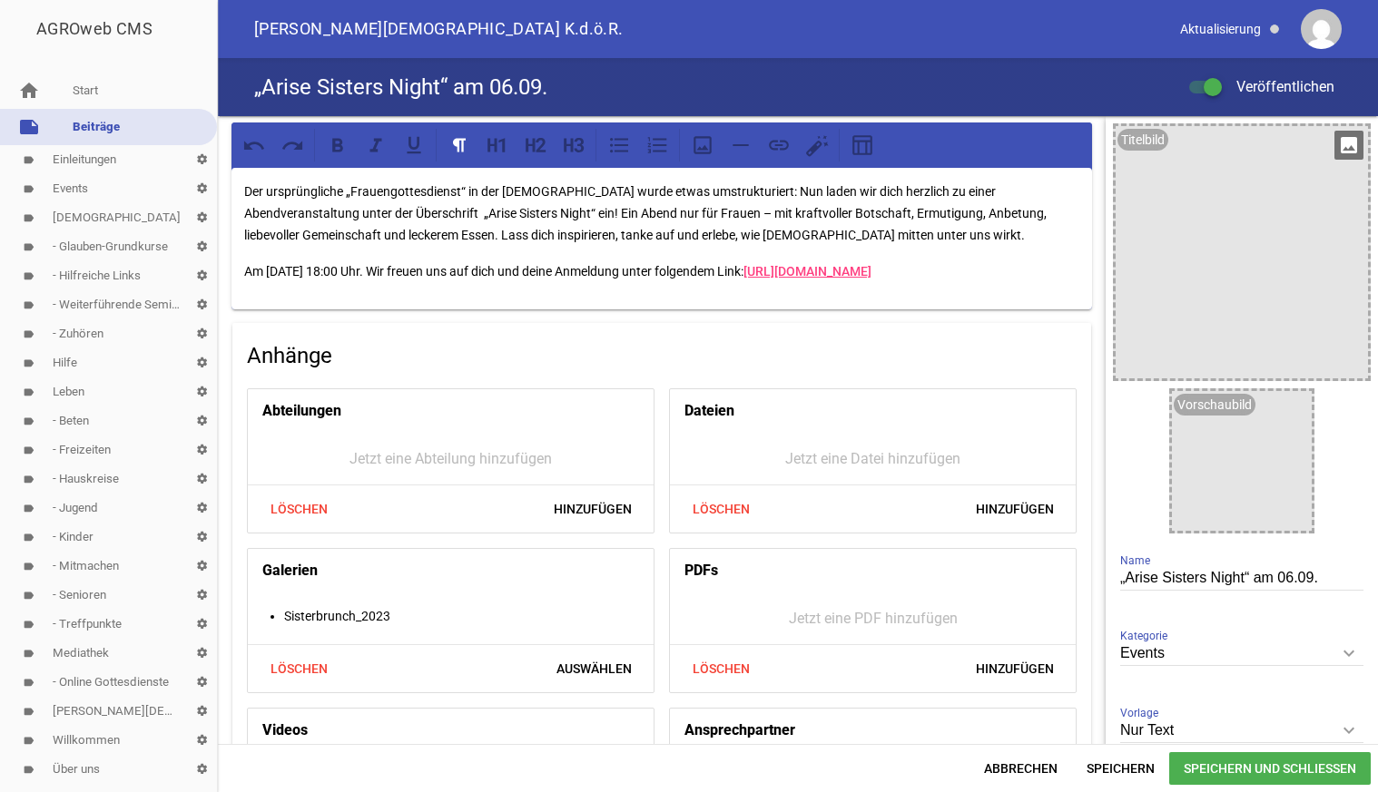
click at [1346, 145] on icon "image" at bounding box center [1348, 145] width 29 height 29
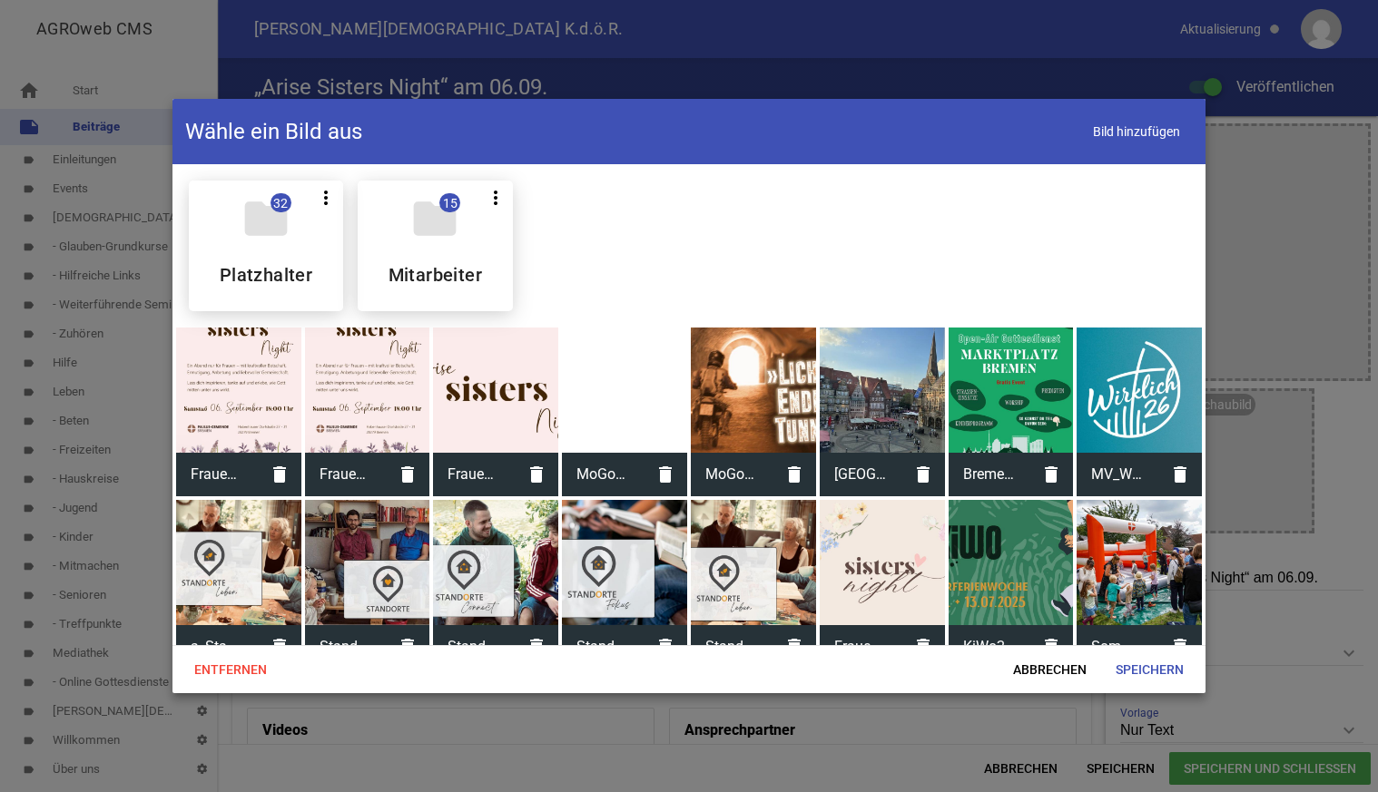
click at [523, 397] on div at bounding box center [495, 390] width 125 height 125
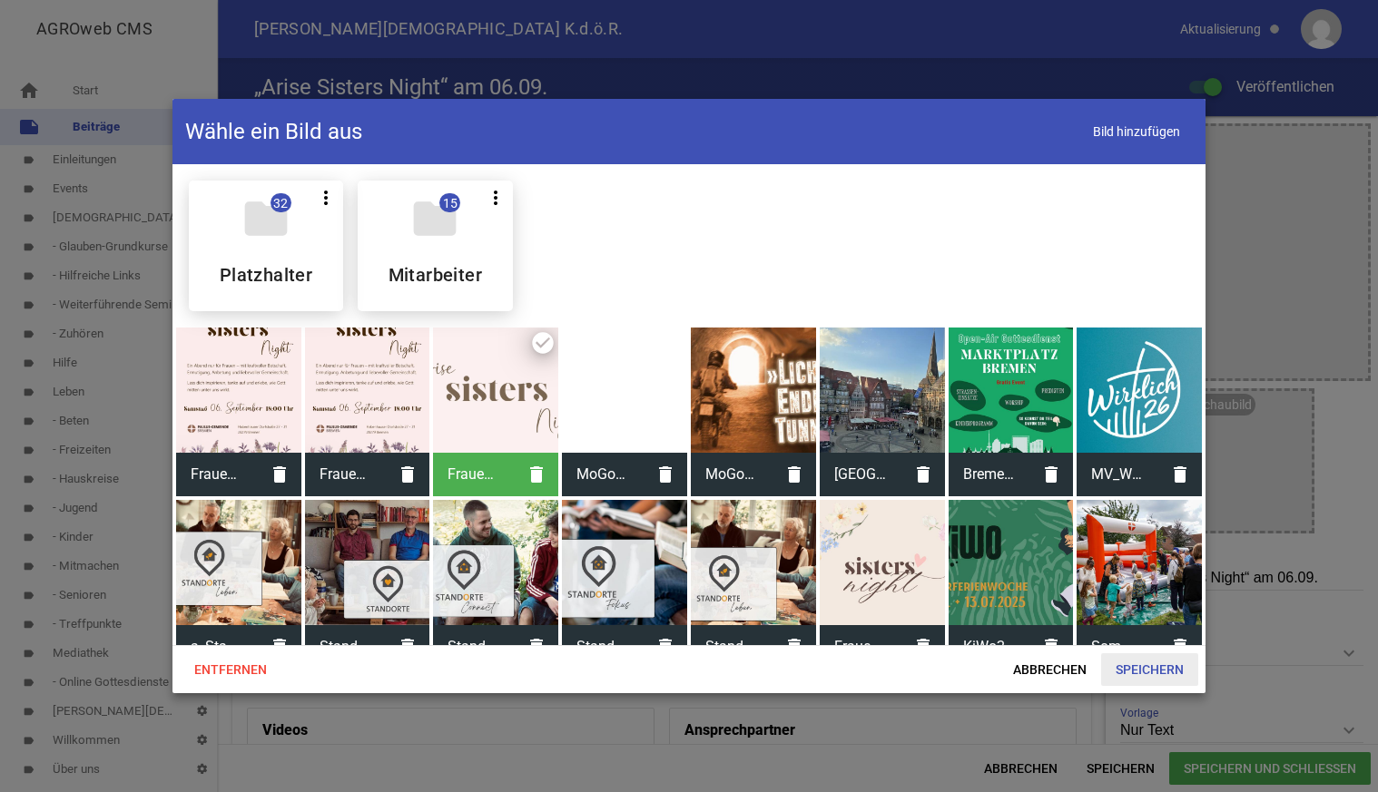
click at [1134, 669] on span "Speichern" at bounding box center [1149, 669] width 97 height 33
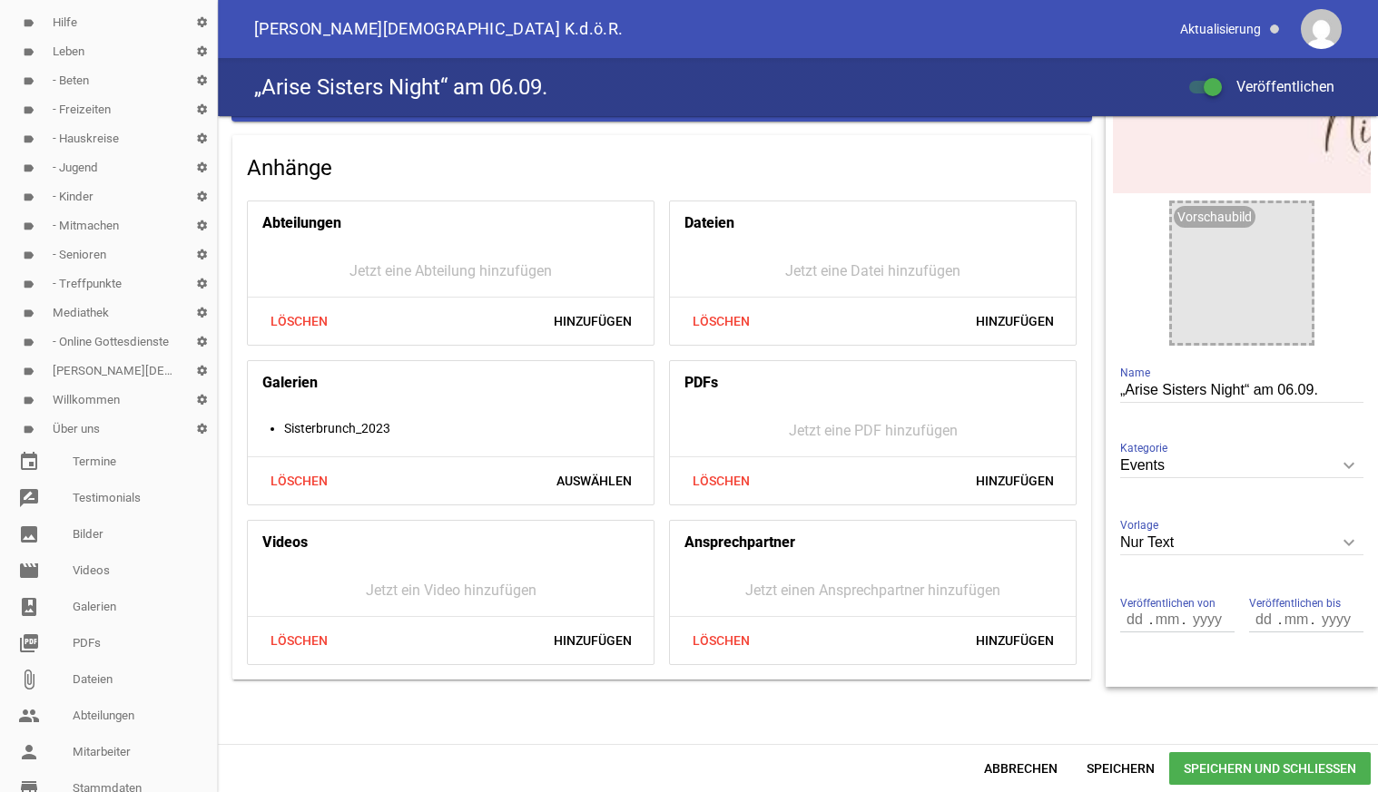
scroll to position [370, 0]
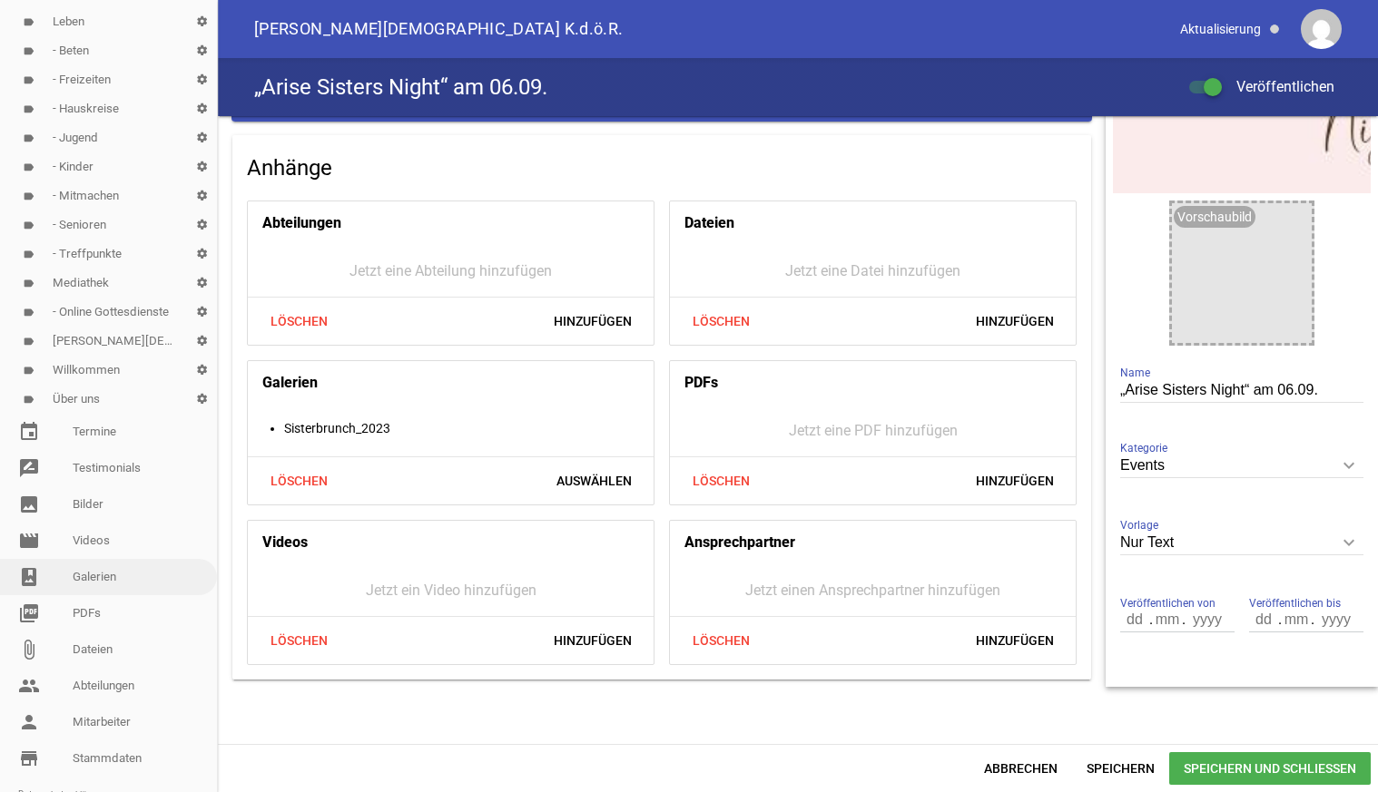
click at [93, 577] on link "photo_album Galerien" at bounding box center [108, 577] width 217 height 36
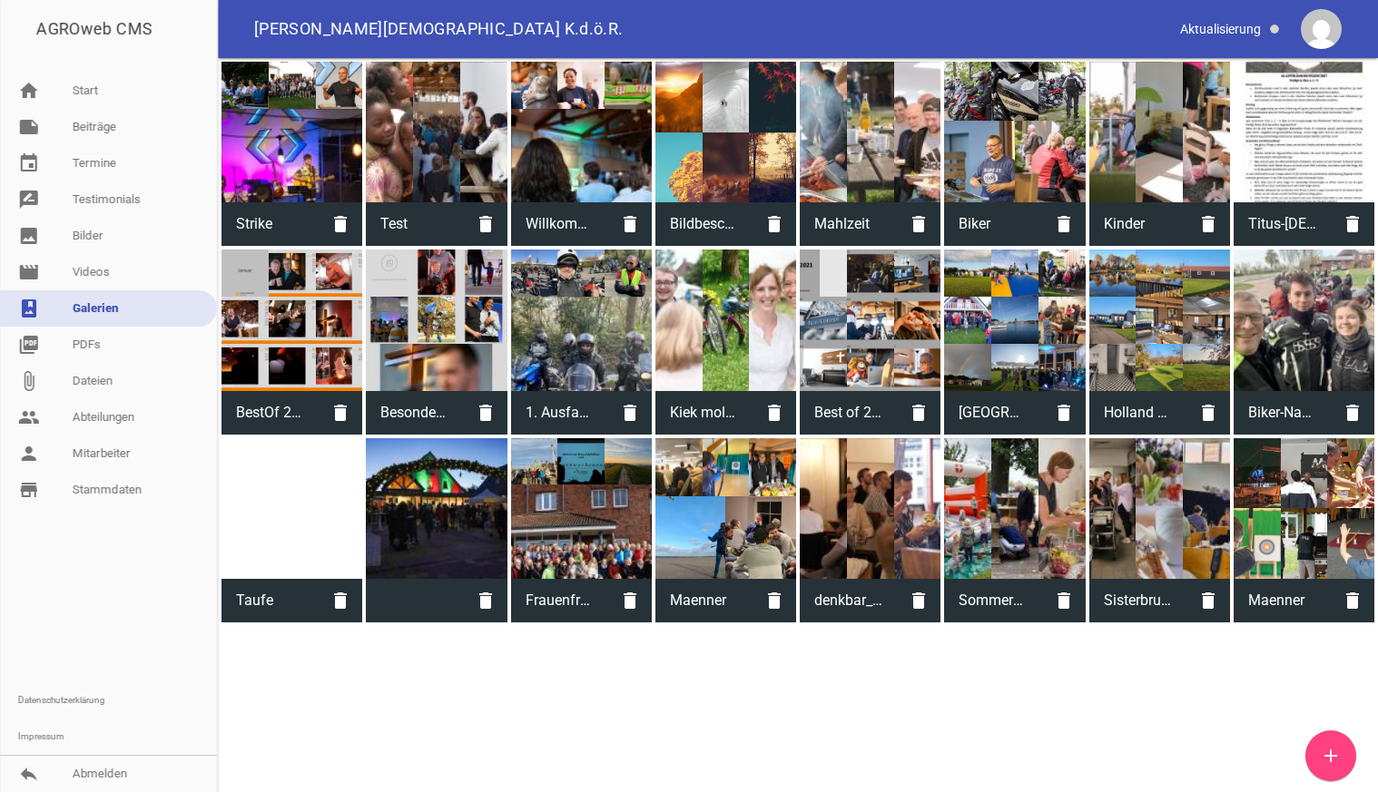
click at [1130, 538] on div at bounding box center [1159, 508] width 141 height 141
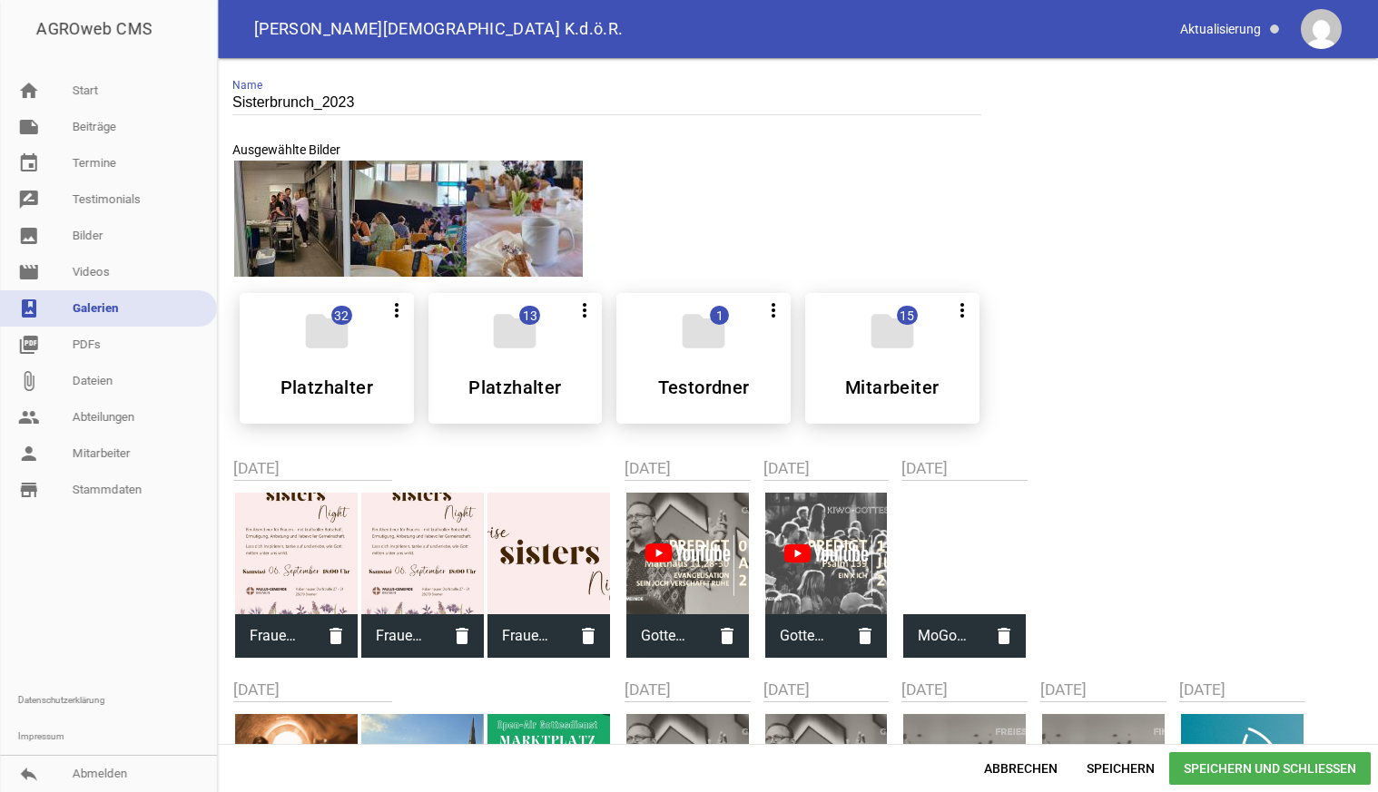
click at [296, 553] on div at bounding box center [296, 554] width 123 height 123
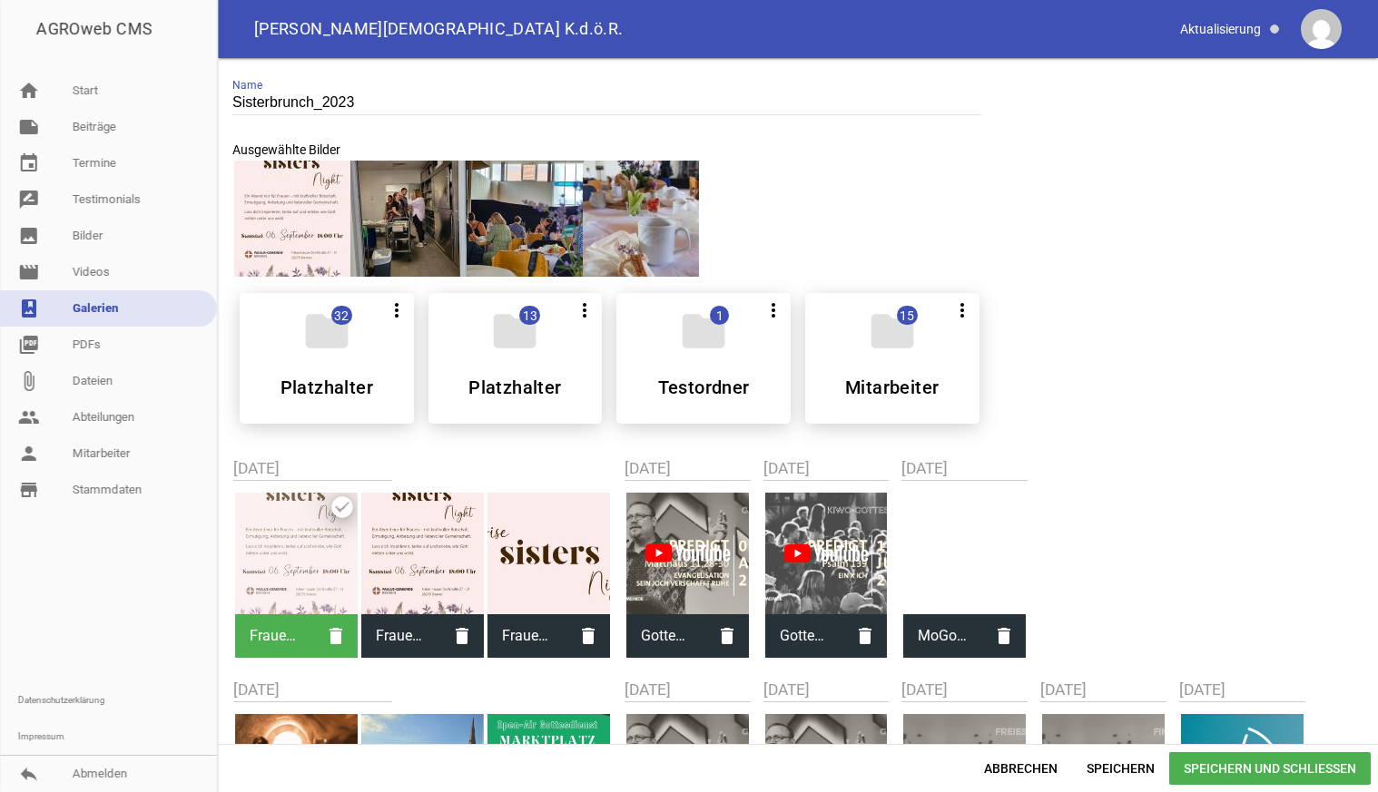
click at [1281, 772] on span "Speichern und Schließen" at bounding box center [1269, 768] width 201 height 33
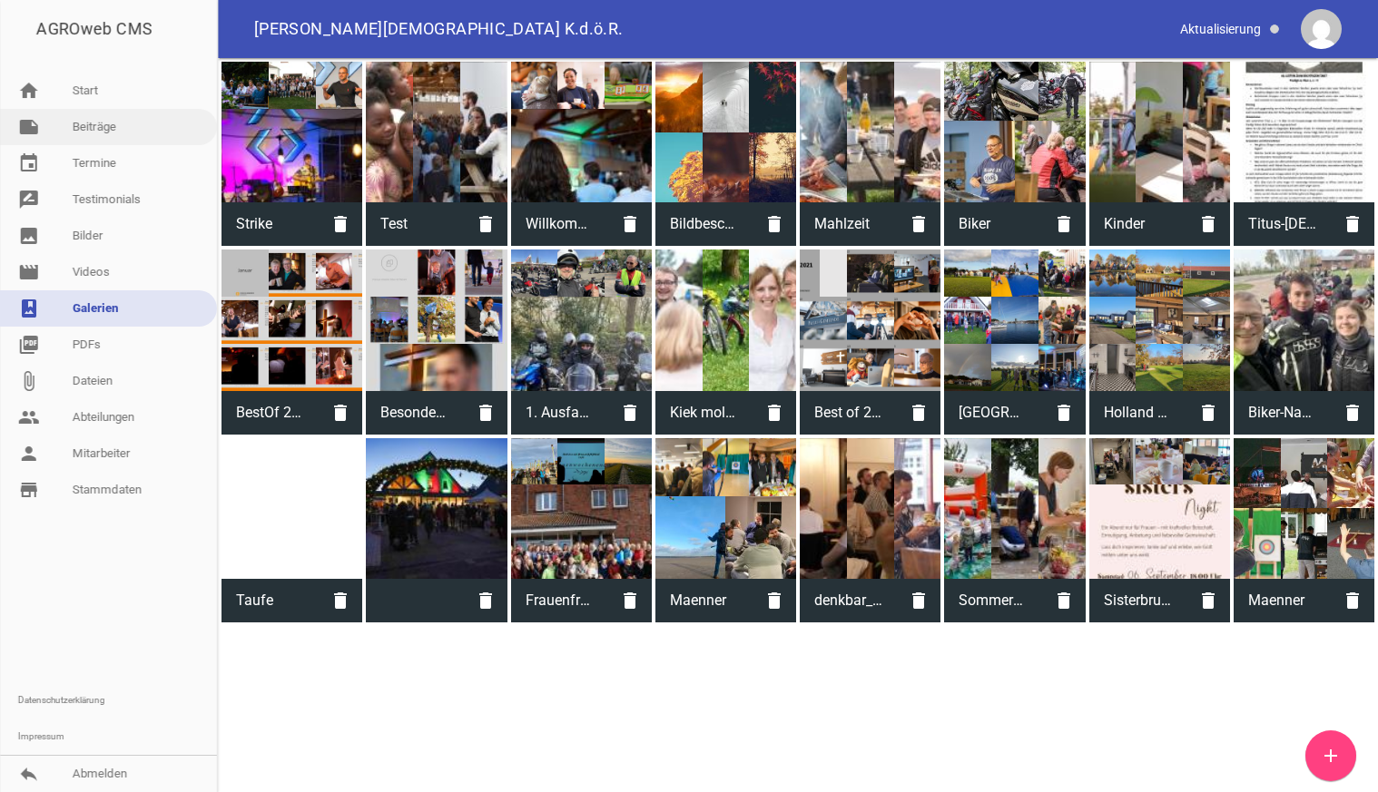
click at [79, 126] on link "note Beiträge" at bounding box center [108, 127] width 217 height 36
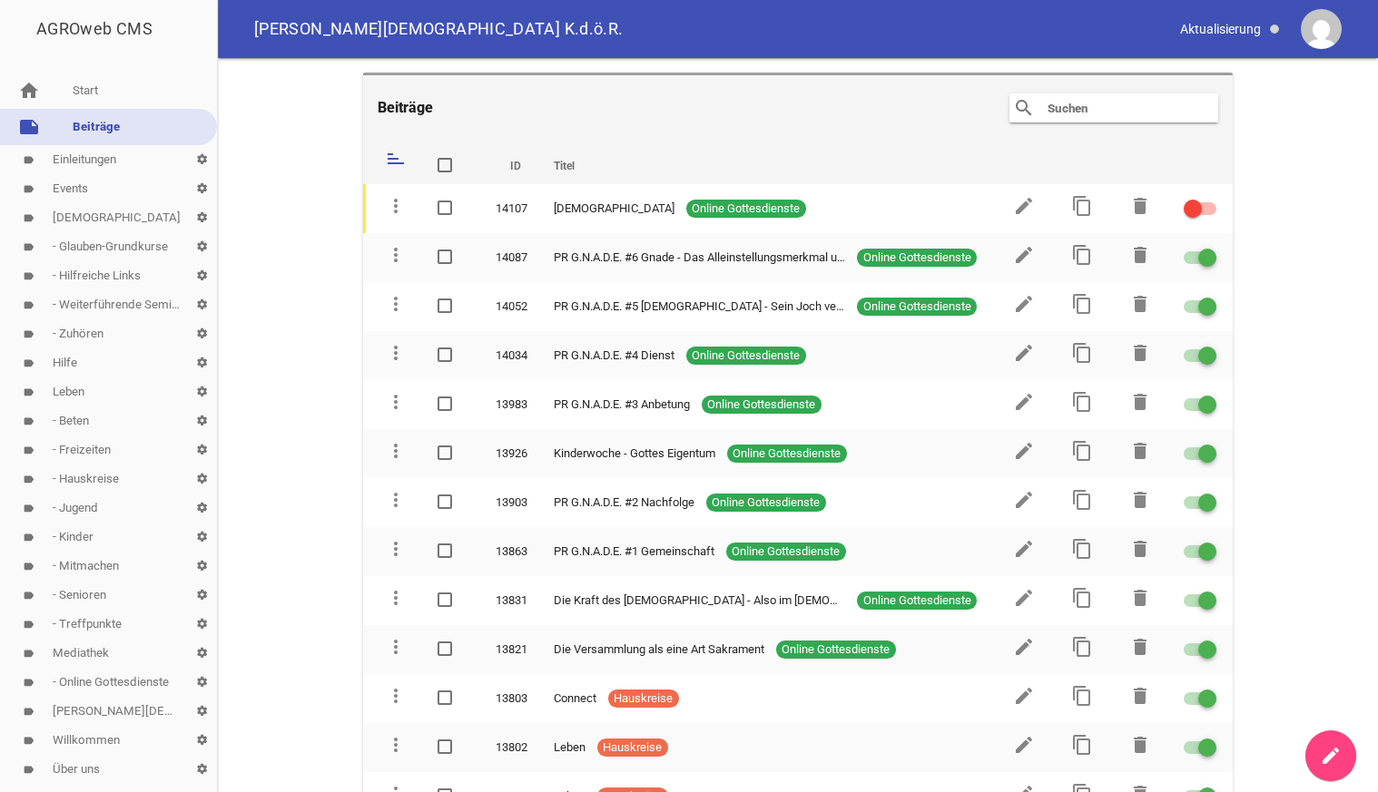
click at [77, 187] on link "label Events settings" at bounding box center [108, 188] width 217 height 29
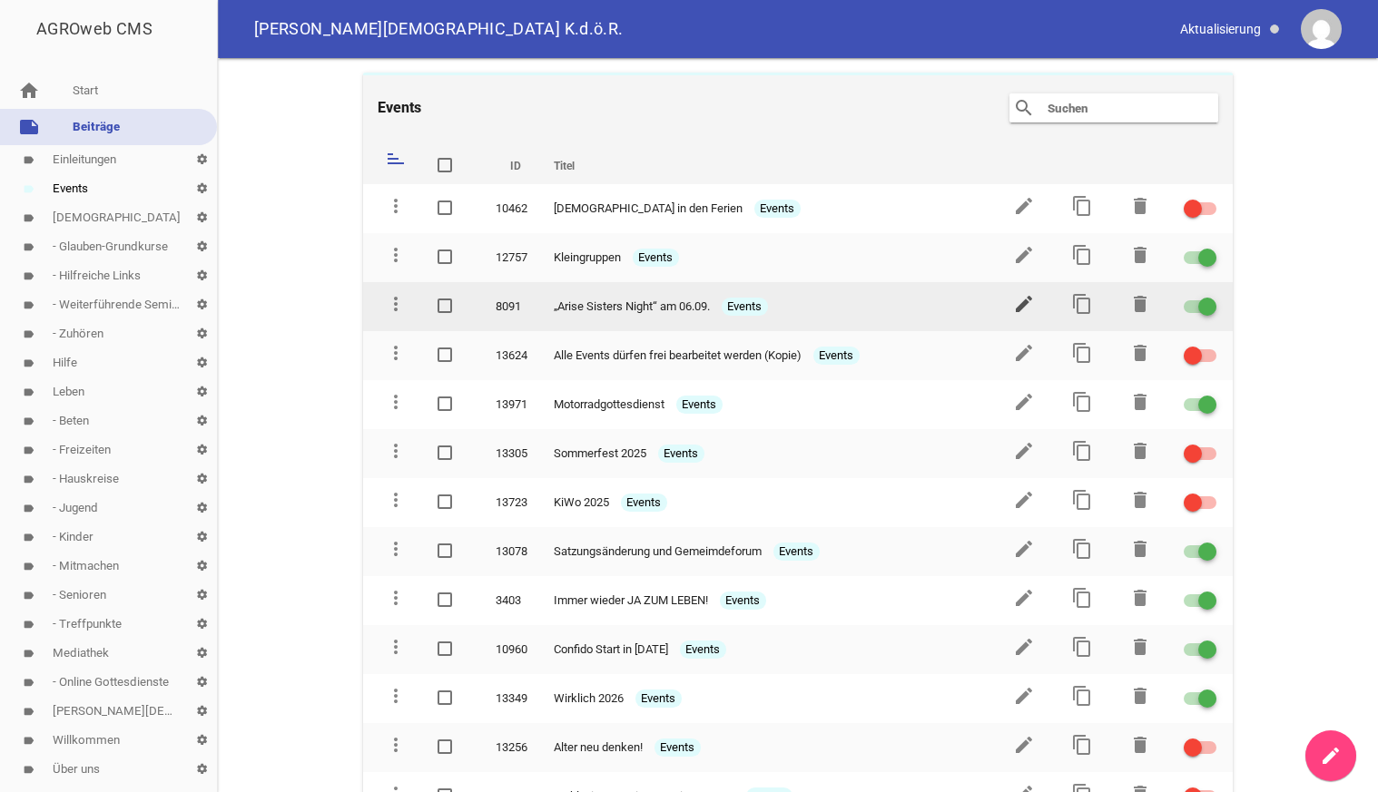
click at [1021, 299] on icon "edit" at bounding box center [1024, 304] width 22 height 22
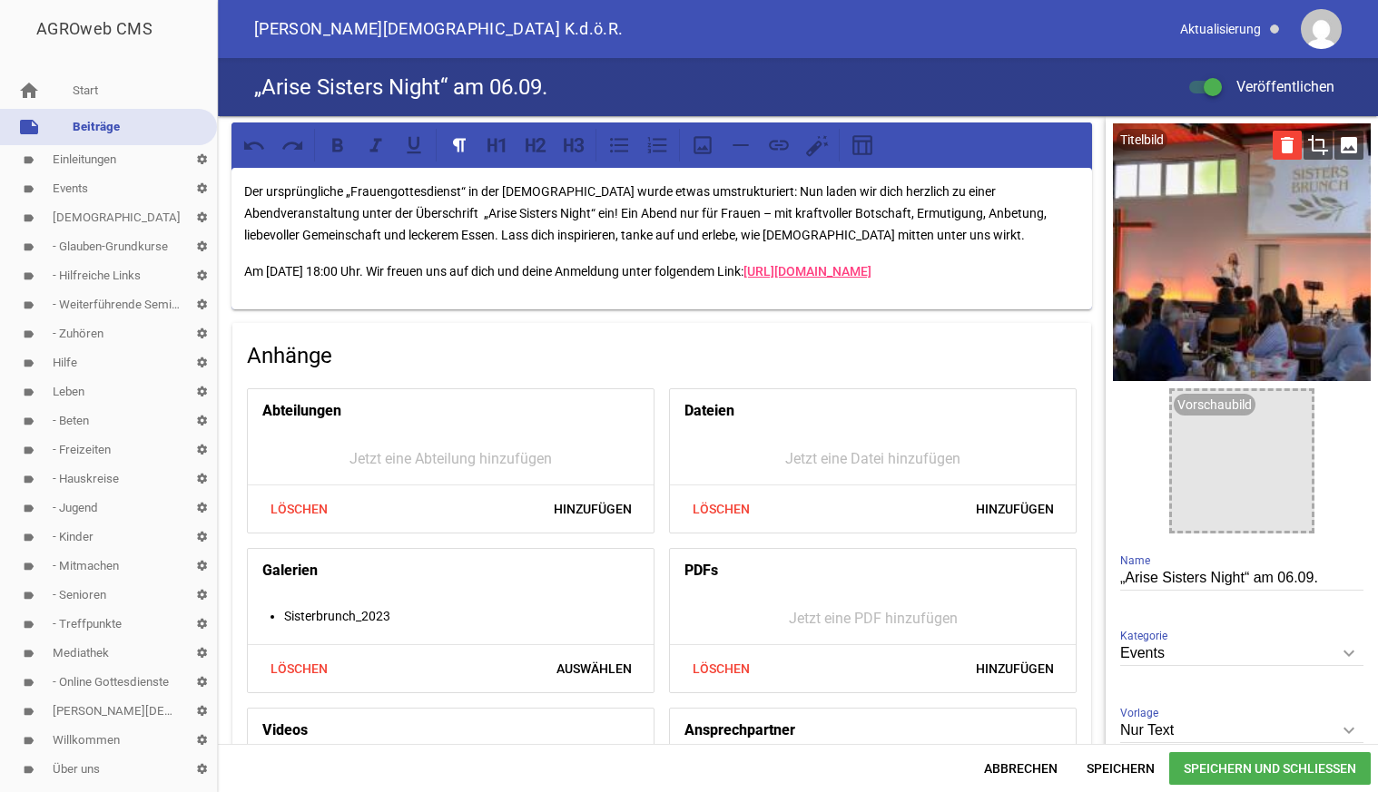
click at [1286, 150] on icon "delete" at bounding box center [1286, 145] width 29 height 29
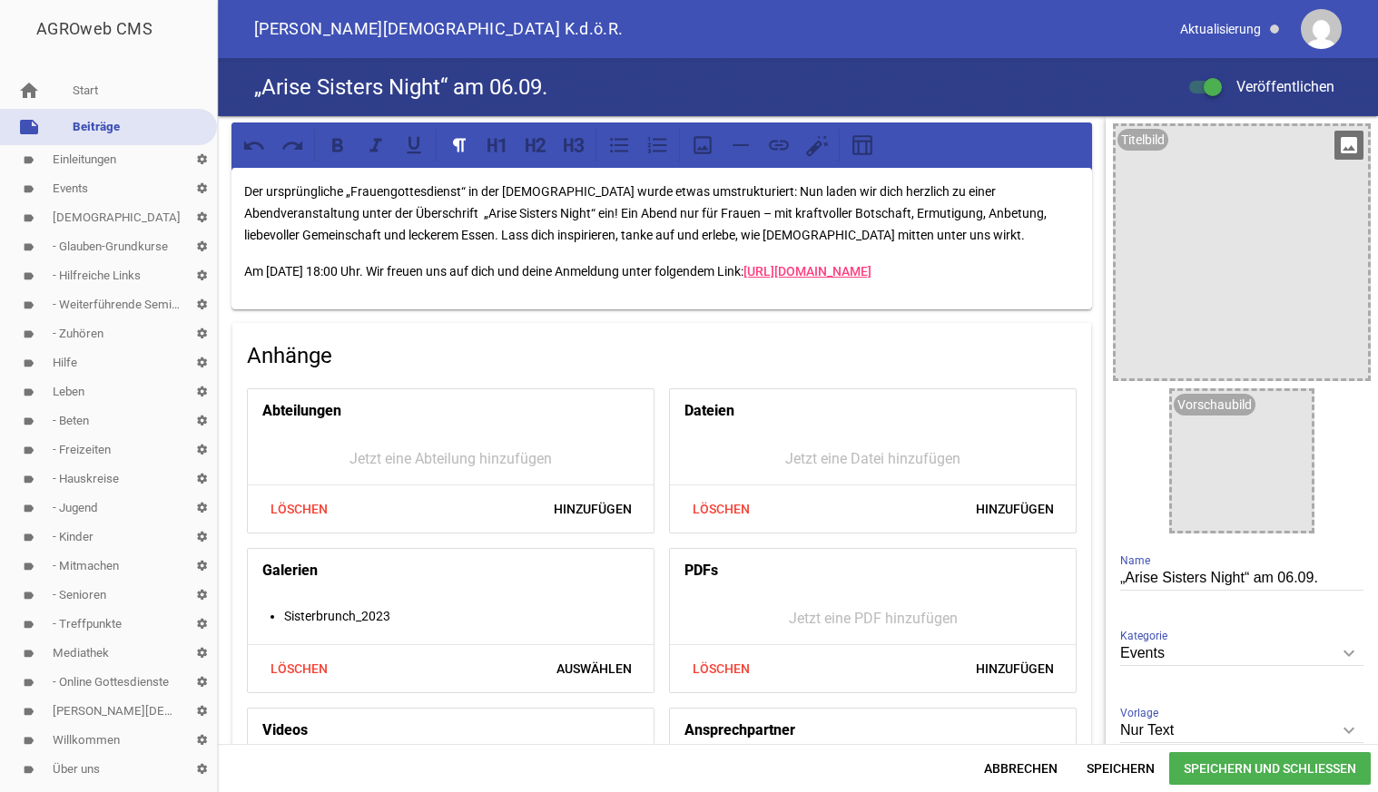
click at [1344, 146] on icon "image" at bounding box center [1348, 145] width 29 height 29
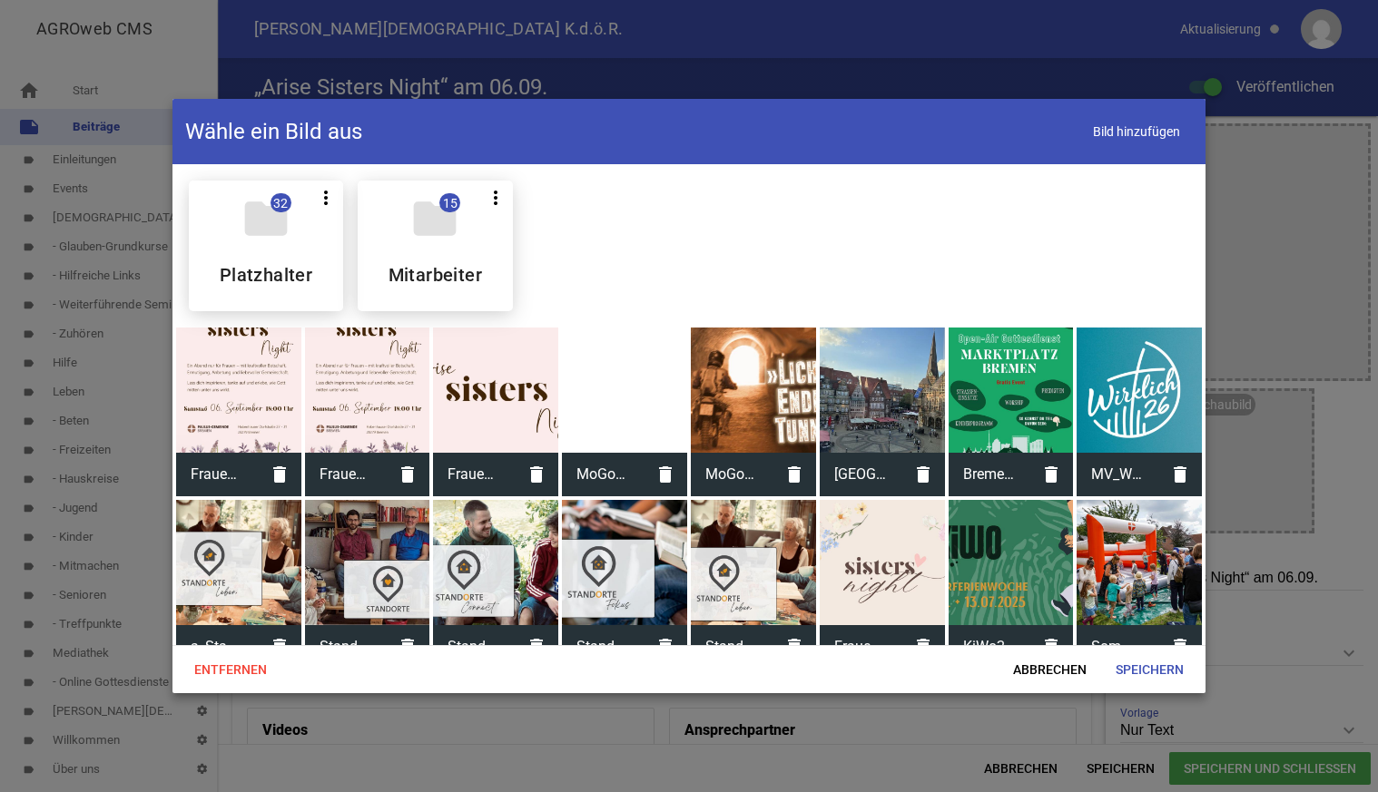
click at [485, 389] on div at bounding box center [495, 390] width 125 height 125
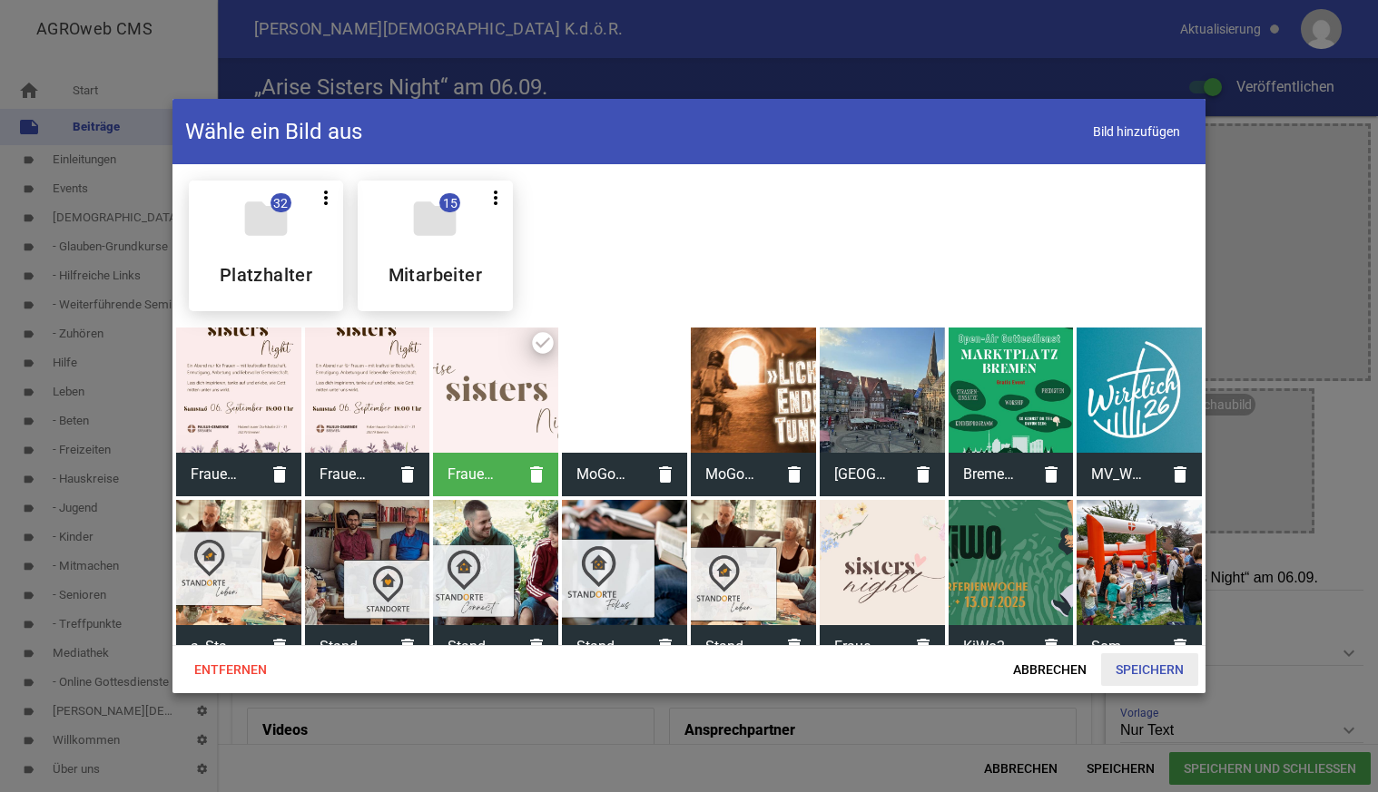
click at [1154, 671] on span "Speichern" at bounding box center [1149, 669] width 97 height 33
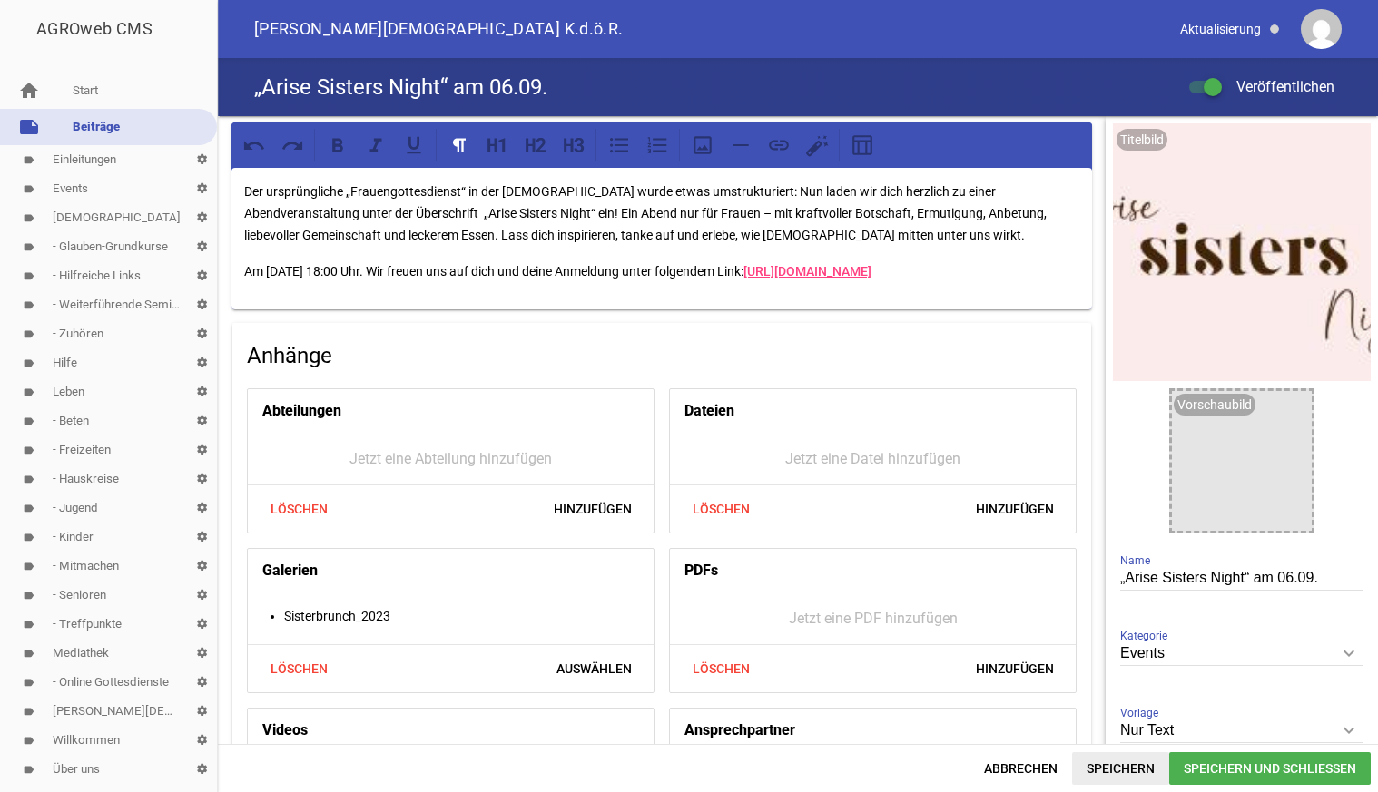
click at [1127, 765] on span "Speichern" at bounding box center [1120, 768] width 97 height 33
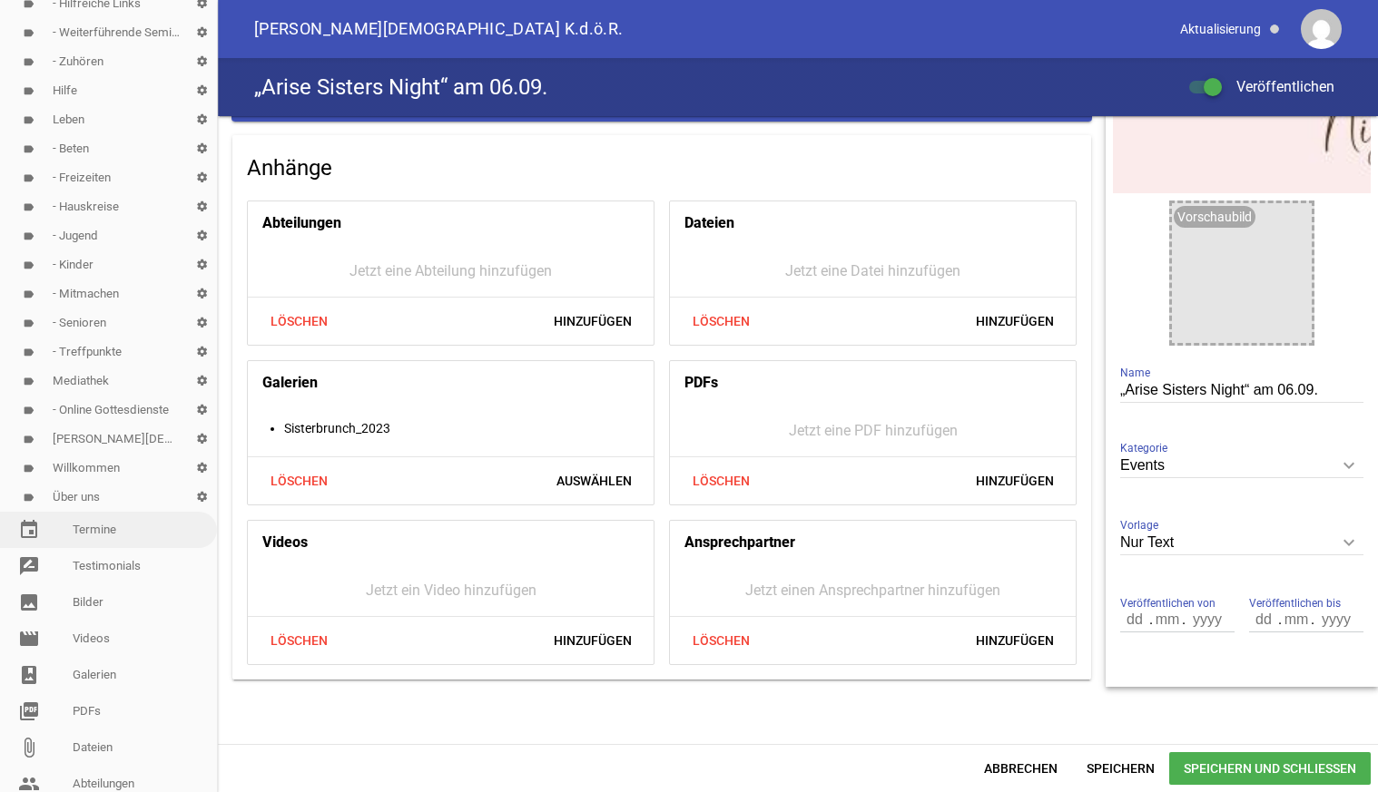
scroll to position [278, 0]
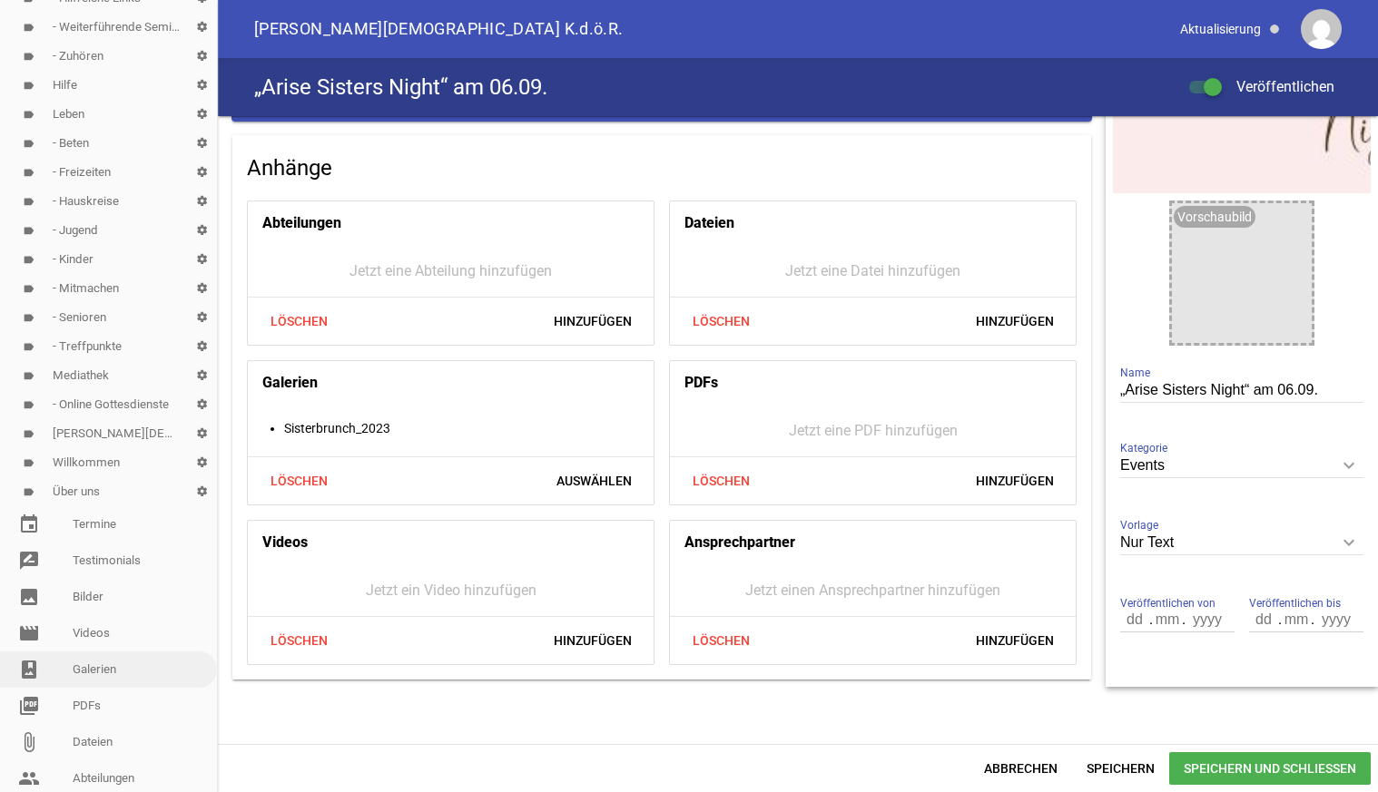
click at [88, 668] on link "photo_album Galerien" at bounding box center [108, 670] width 217 height 36
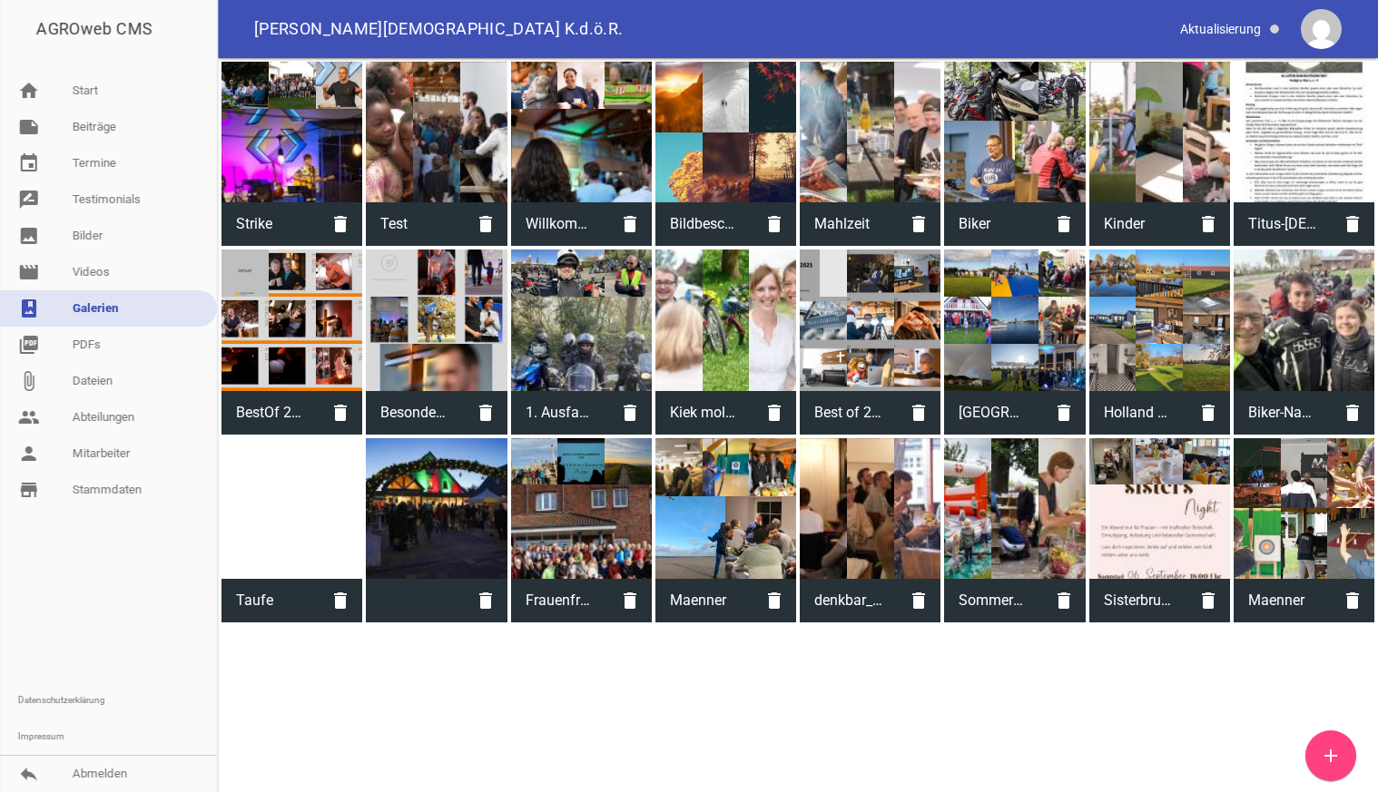
click at [1144, 531] on div at bounding box center [1159, 508] width 141 height 141
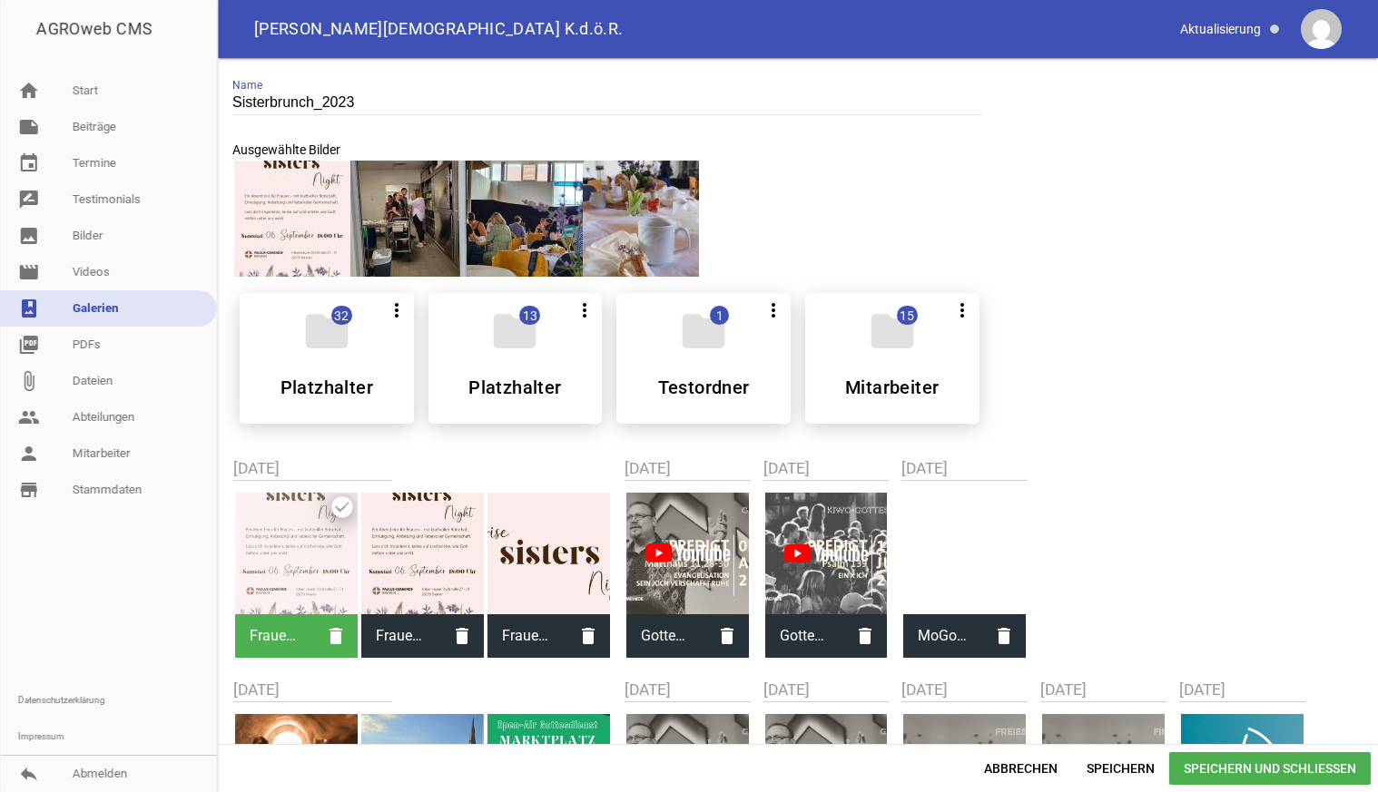
drag, startPoint x: 292, startPoint y: 219, endPoint x: 488, endPoint y: 233, distance: 196.6
click at [445, 229] on div at bounding box center [797, 219] width 1131 height 120
drag, startPoint x: 674, startPoint y: 241, endPoint x: 643, endPoint y: 241, distance: 31.8
click at [643, 241] on div at bounding box center [641, 219] width 116 height 116
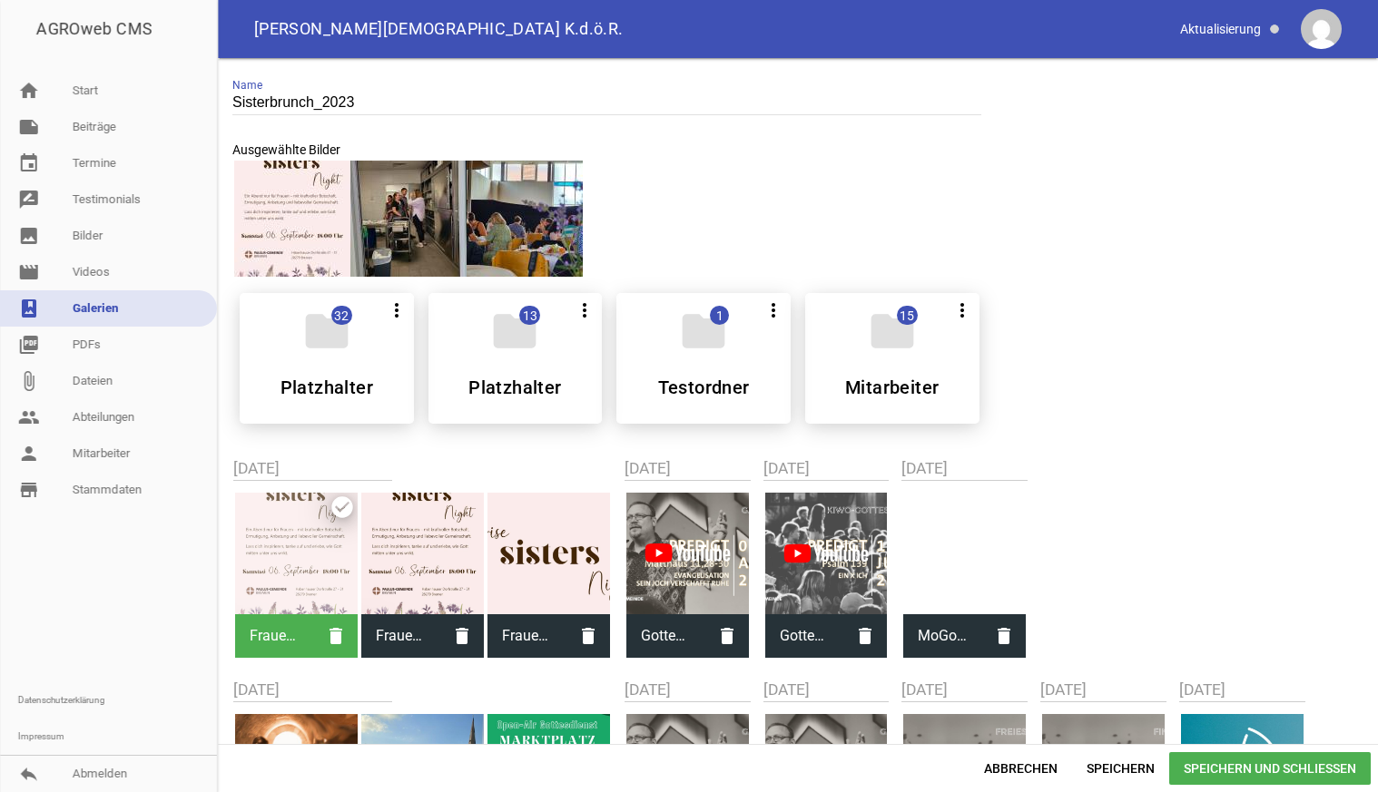
click at [540, 233] on div at bounding box center [524, 219] width 116 height 116
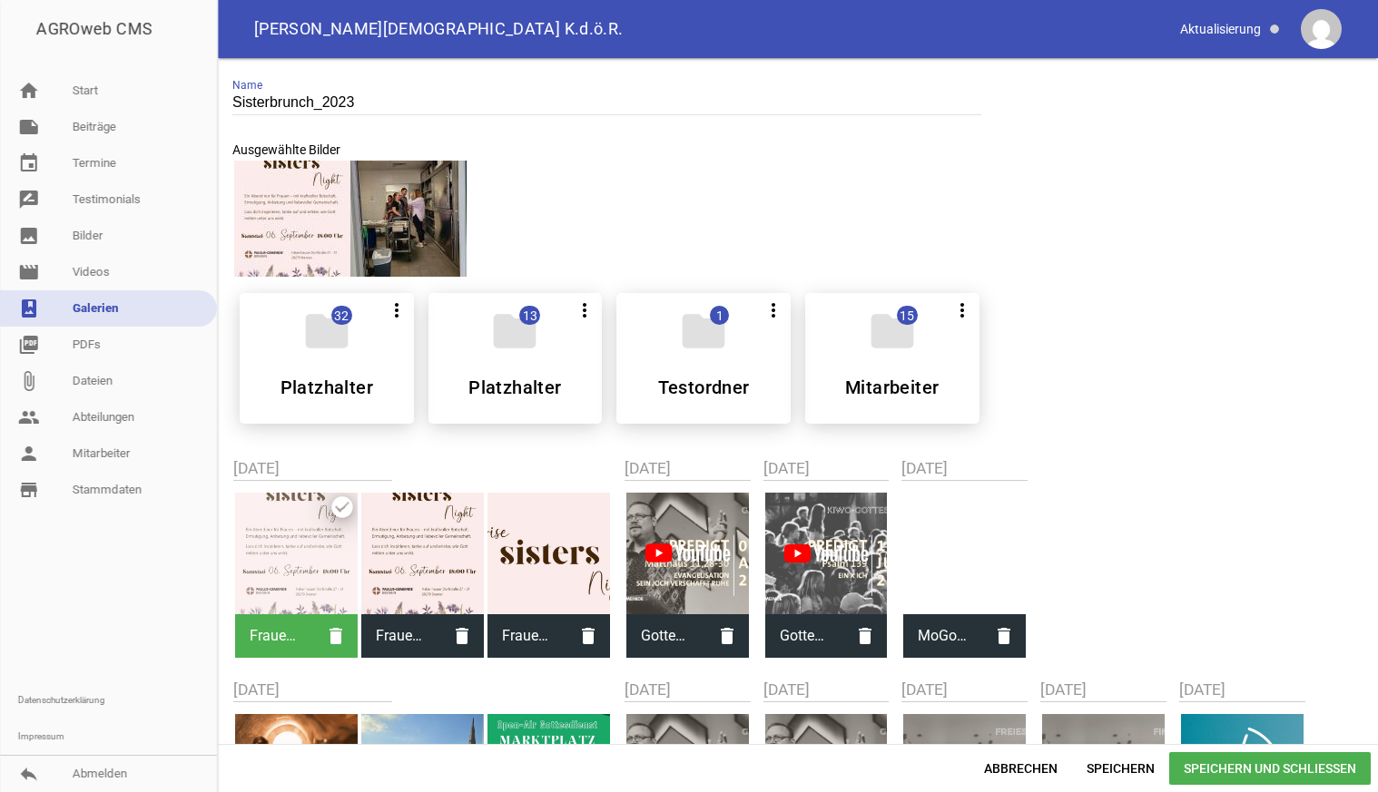
click at [428, 231] on div at bounding box center [408, 219] width 116 height 116
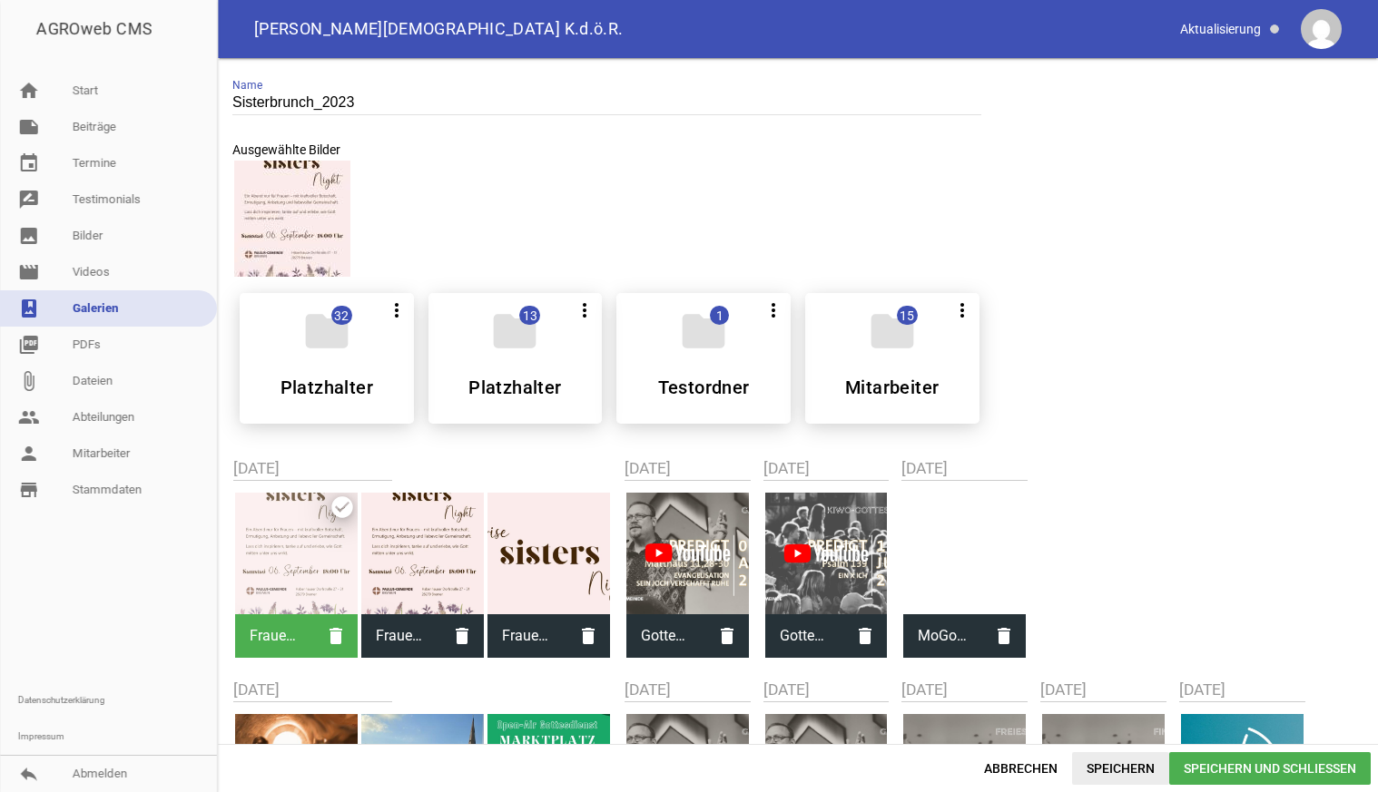
click at [1115, 768] on span "Speichern" at bounding box center [1120, 768] width 97 height 33
click at [93, 127] on link "note Beiträge" at bounding box center [108, 127] width 217 height 36
